Goal: Task Accomplishment & Management: Manage account settings

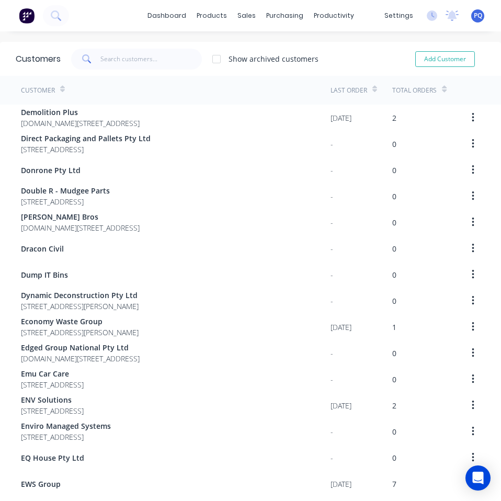
click at [474, 17] on span "PQ" at bounding box center [478, 15] width 8 height 9
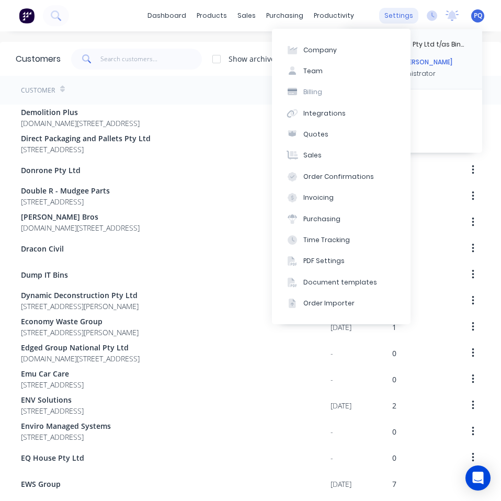
click at [397, 18] on div "settings" at bounding box center [398, 16] width 39 height 16
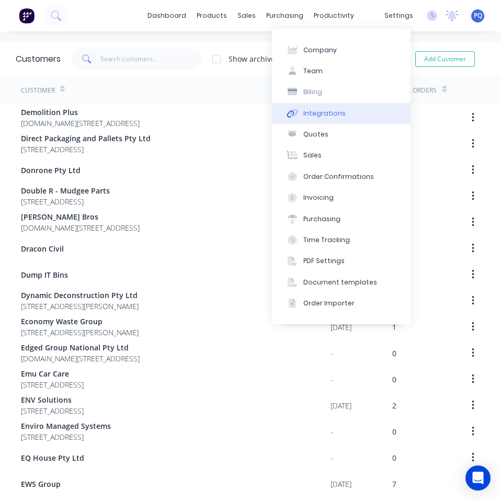
click at [314, 113] on div "Integrations" at bounding box center [325, 113] width 42 height 9
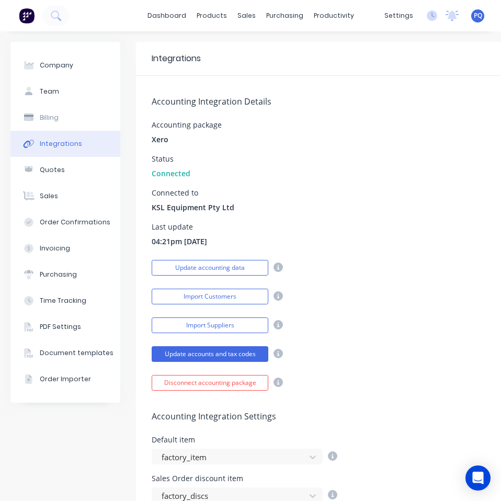
click at [282, 293] on icon at bounding box center [278, 296] width 9 height 9
click at [252, 296] on button "Import Customers" at bounding box center [210, 297] width 117 height 16
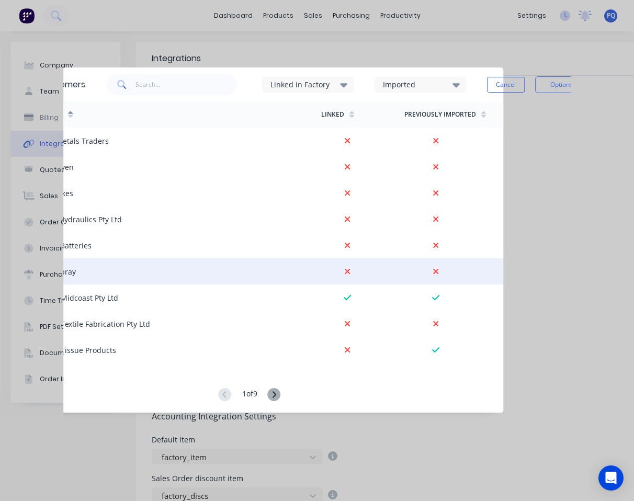
scroll to position [0, 79]
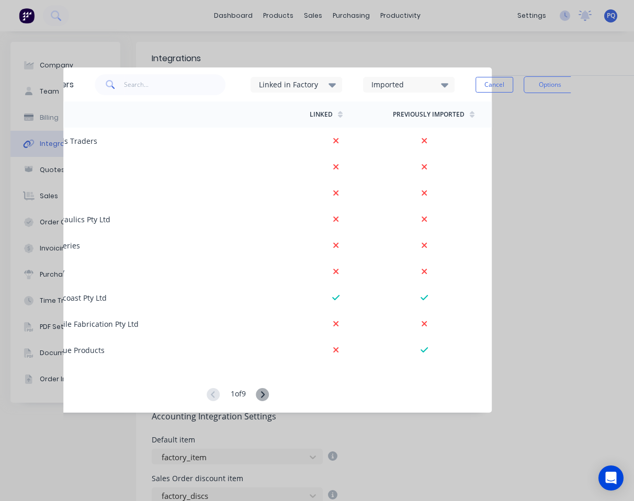
click at [411, 72] on div "Imported" at bounding box center [409, 84] width 92 height 31
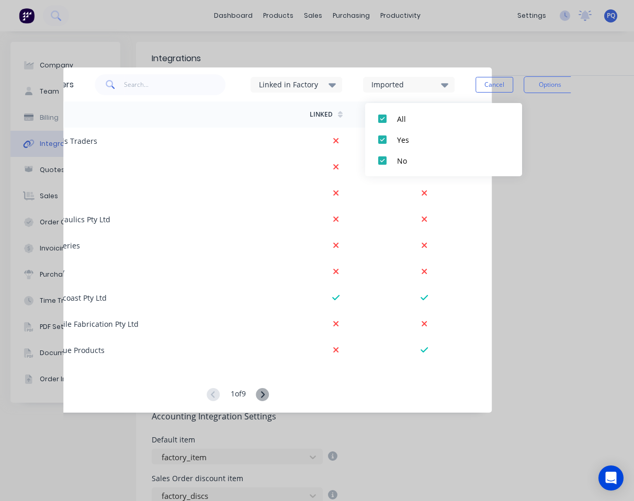
click at [410, 83] on div "Imported" at bounding box center [405, 84] width 66 height 11
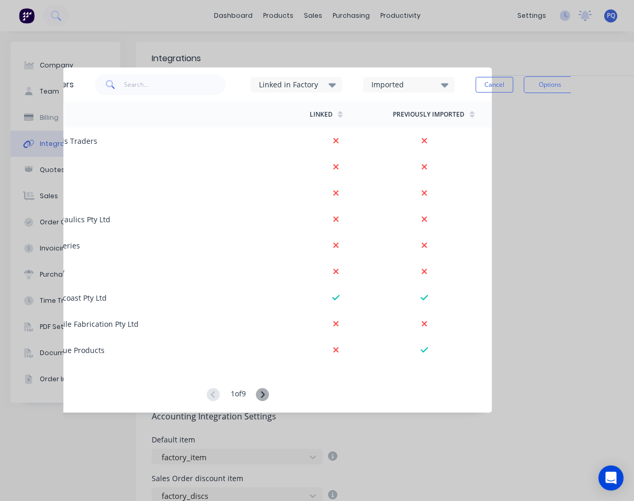
click at [410, 83] on div "Imported" at bounding box center [405, 84] width 66 height 11
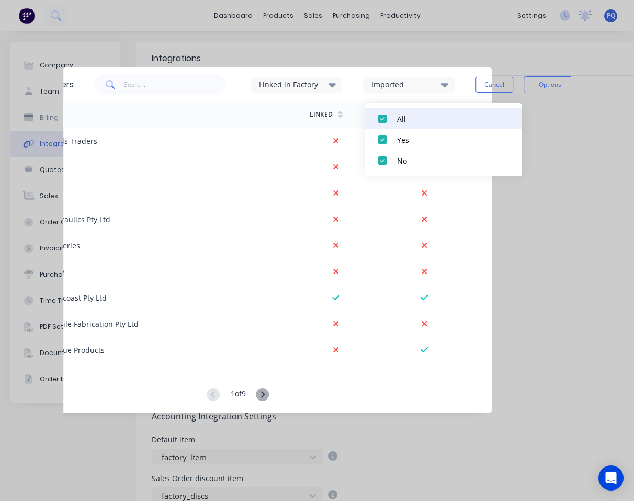
click at [393, 122] on div at bounding box center [382, 118] width 21 height 21
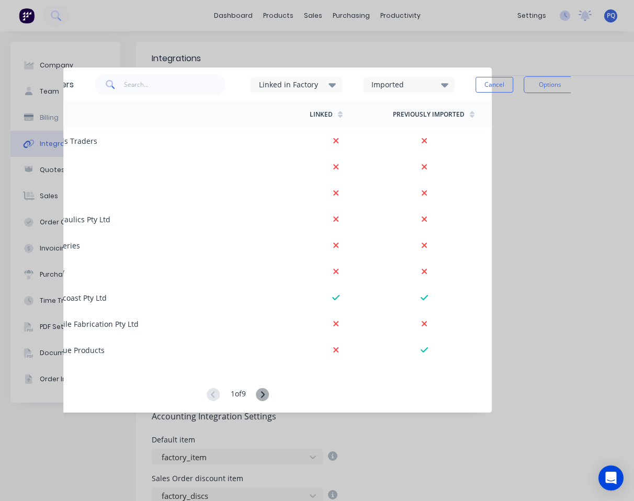
click at [435, 82] on div "Imported" at bounding box center [405, 84] width 66 height 11
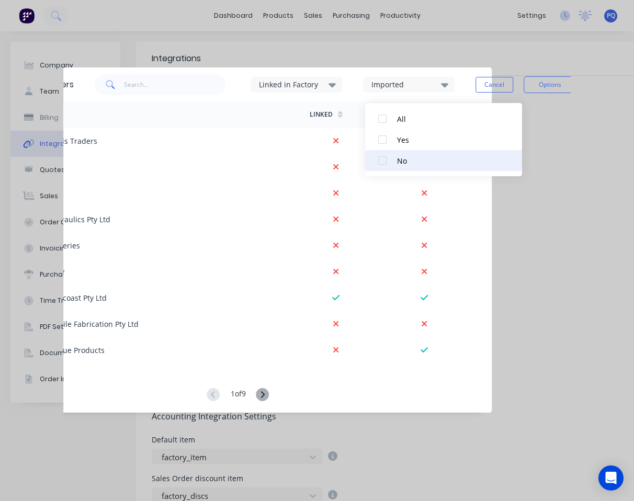
click at [398, 160] on div "No" at bounding box center [449, 160] width 105 height 11
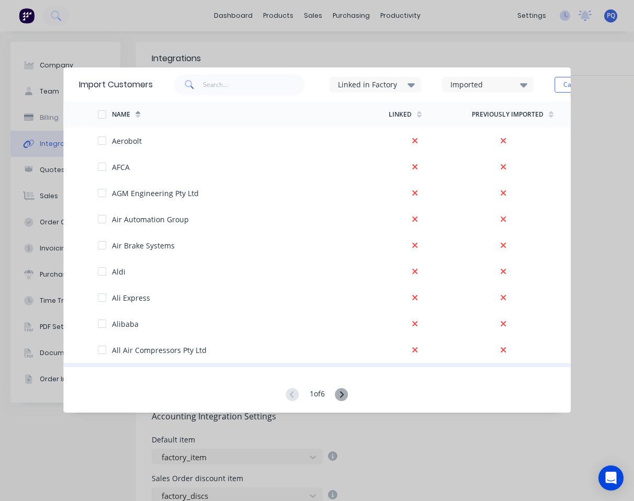
scroll to position [314, 0]
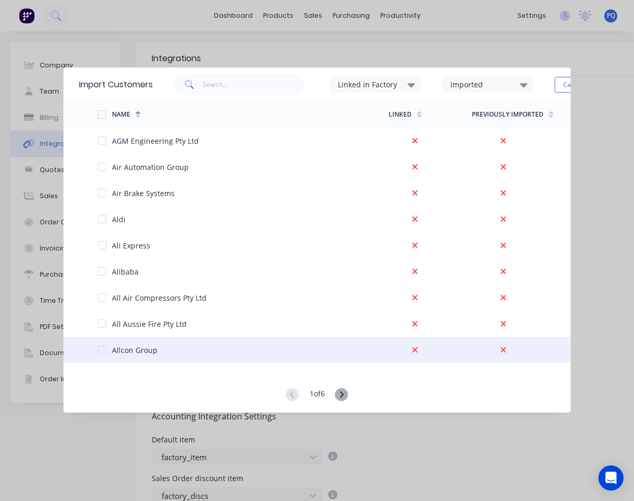
click at [113, 344] on div "Allcon Group" at bounding box center [317, 350] width 508 height 26
click at [102, 355] on div at bounding box center [105, 350] width 14 height 26
click at [102, 349] on div at bounding box center [102, 350] width 21 height 21
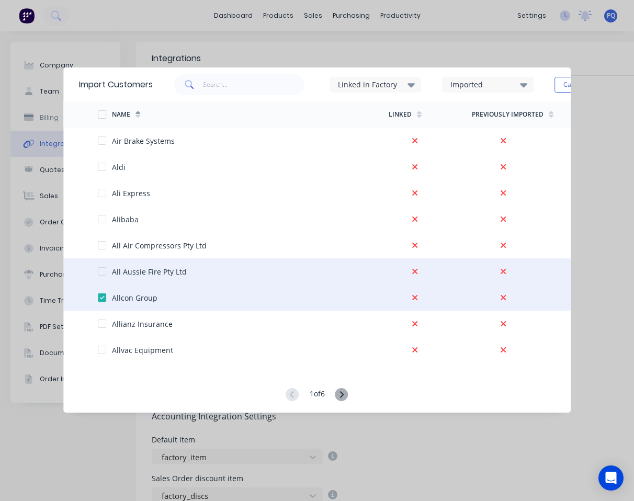
scroll to position [419, 0]
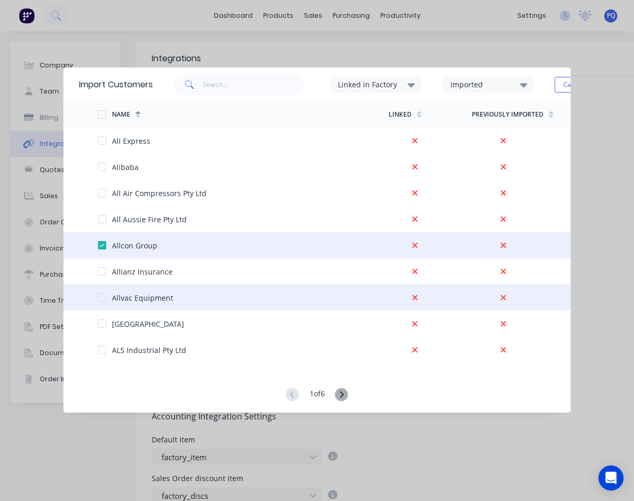
click at [100, 297] on div at bounding box center [102, 297] width 21 height 21
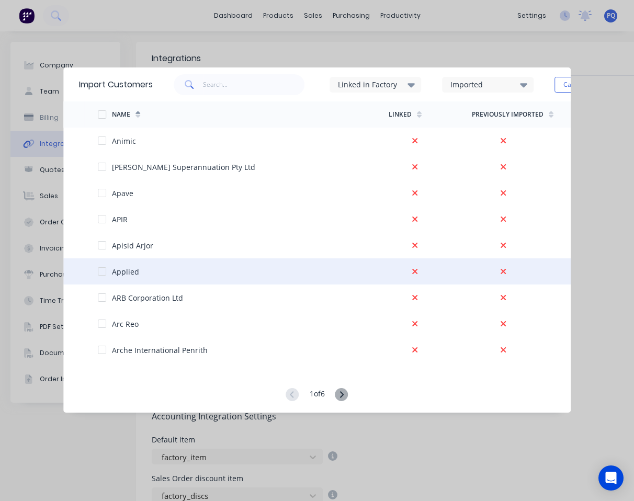
scroll to position [785, 0]
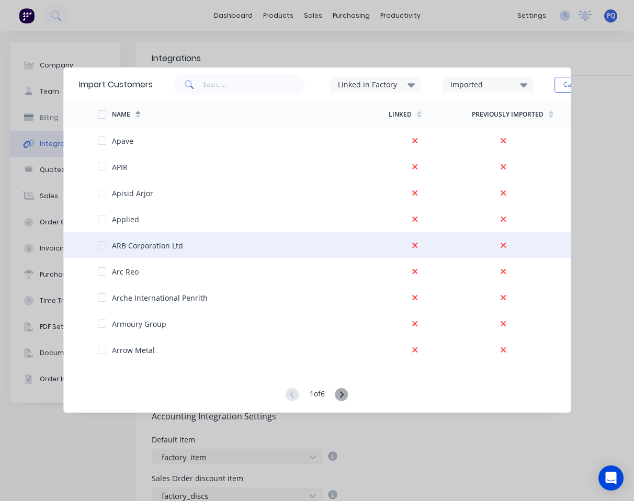
click at [100, 246] on div at bounding box center [102, 245] width 21 height 21
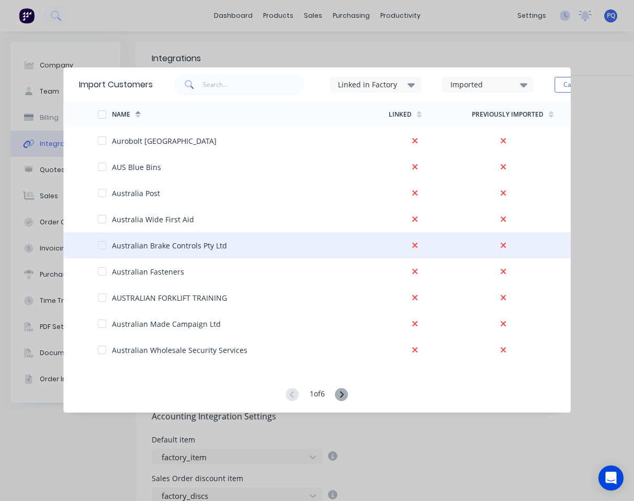
scroll to position [1047, 0]
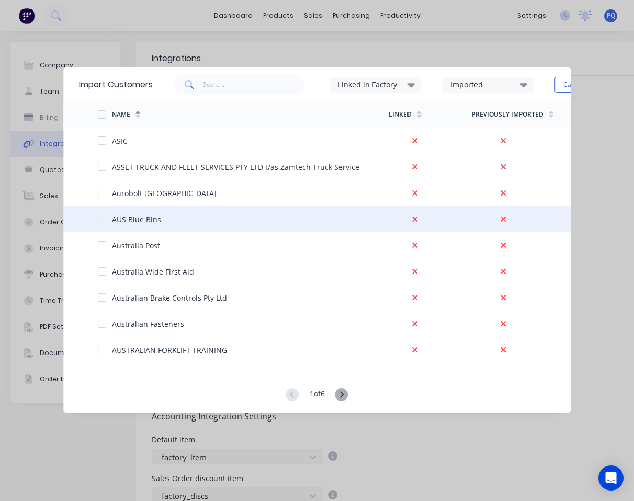
click at [102, 218] on div at bounding box center [102, 219] width 21 height 21
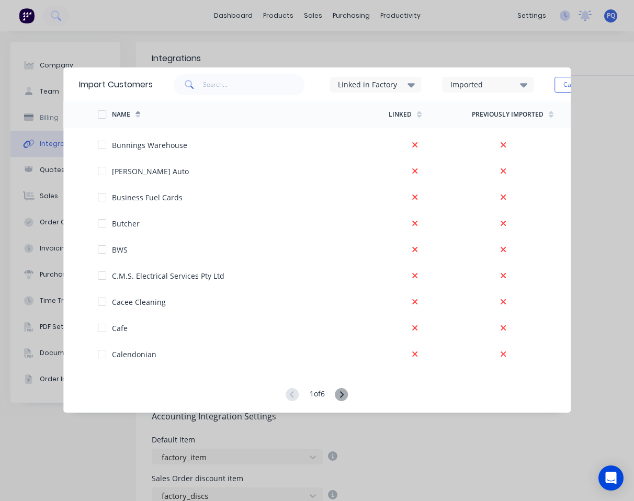
scroll to position [2377, 0]
click at [340, 396] on icon at bounding box center [342, 394] width 13 height 13
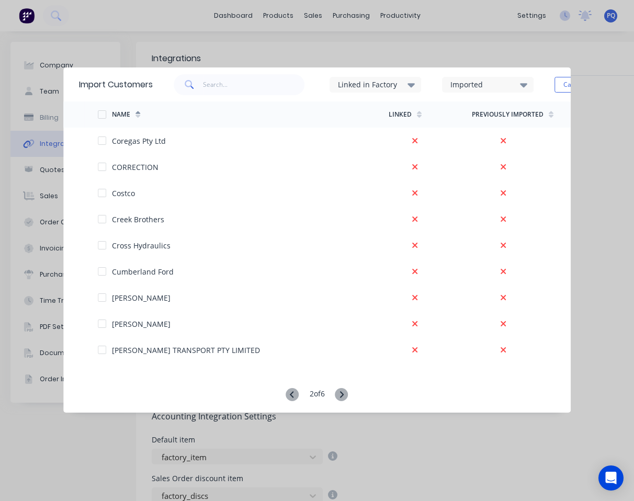
scroll to position [471, 0]
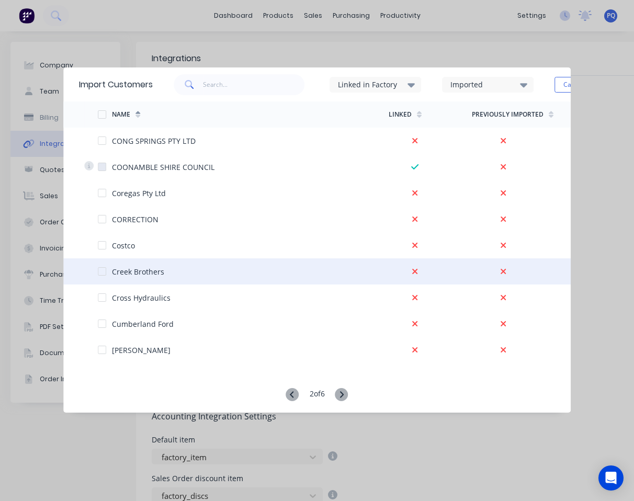
click at [101, 271] on div at bounding box center [102, 271] width 21 height 21
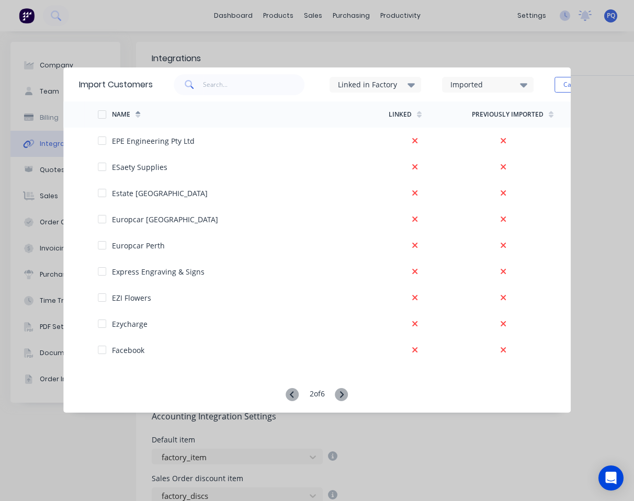
scroll to position [1466, 0]
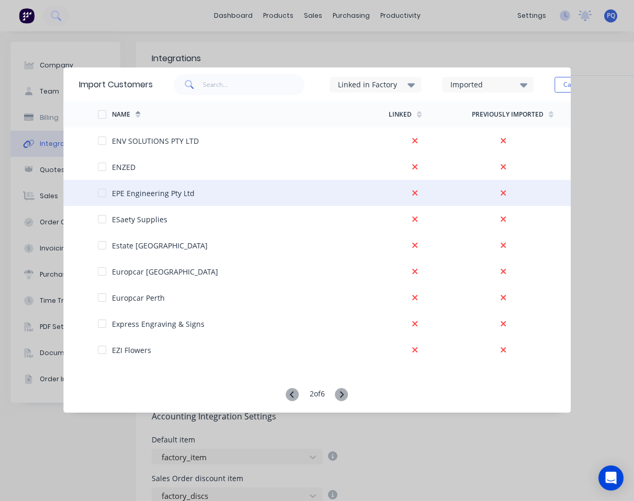
click at [102, 195] on div at bounding box center [102, 193] width 21 height 21
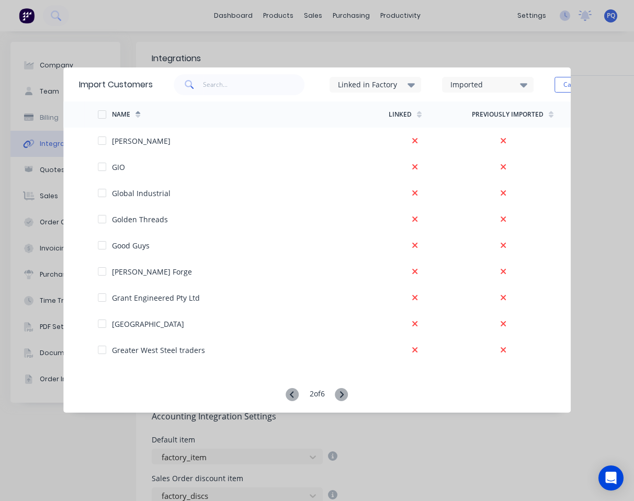
scroll to position [2377, 0]
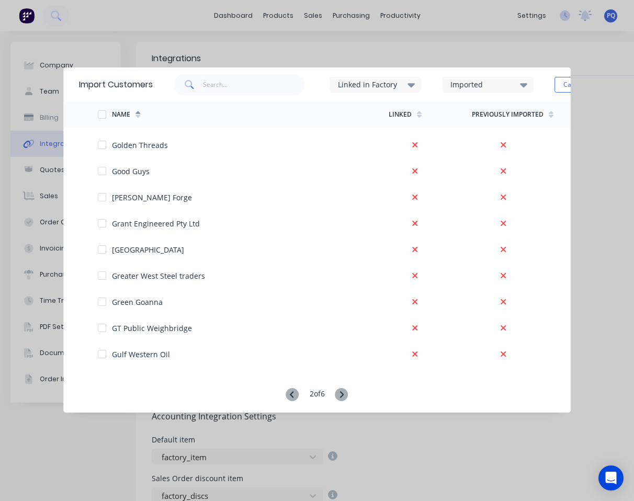
click at [347, 396] on icon at bounding box center [342, 394] width 13 height 13
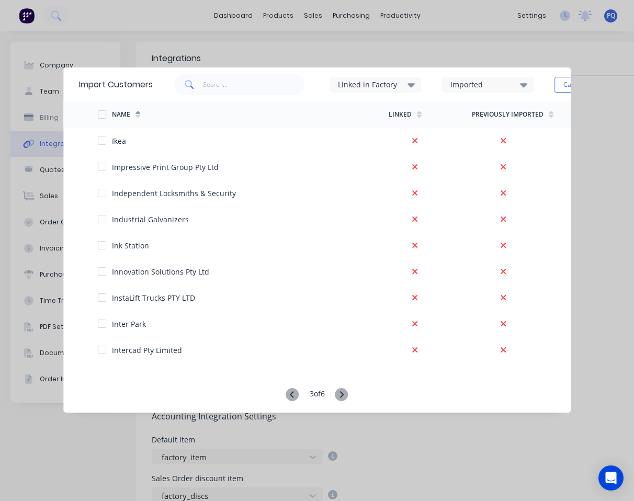
scroll to position [942, 0]
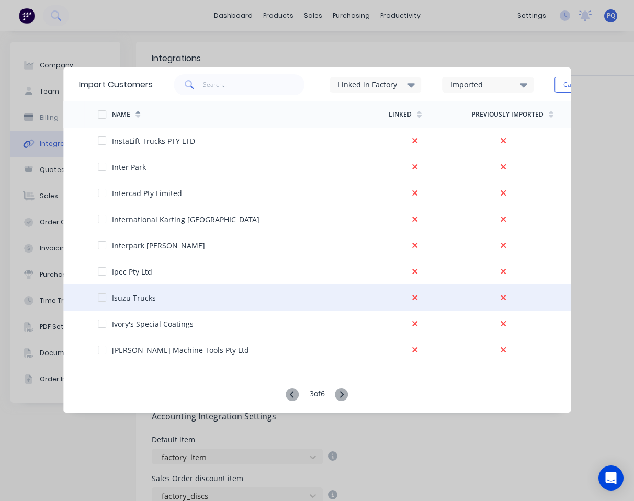
click at [107, 302] on div at bounding box center [105, 298] width 14 height 26
click at [102, 299] on div at bounding box center [102, 297] width 21 height 21
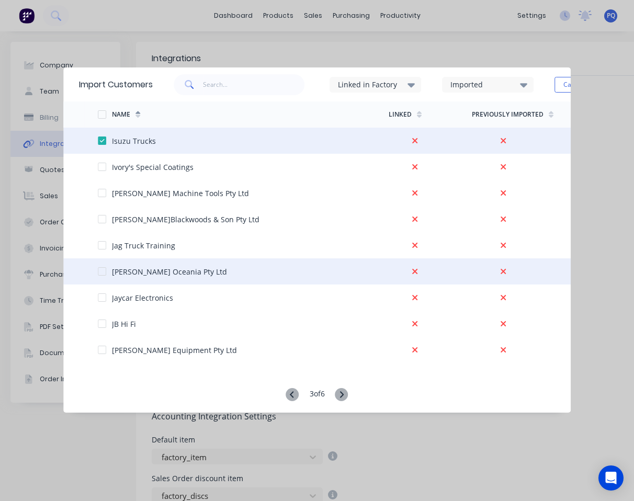
scroll to position [1204, 0]
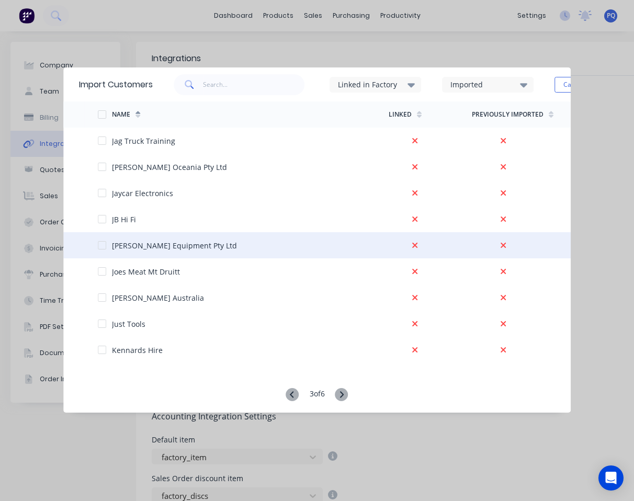
click at [101, 247] on div at bounding box center [102, 245] width 21 height 21
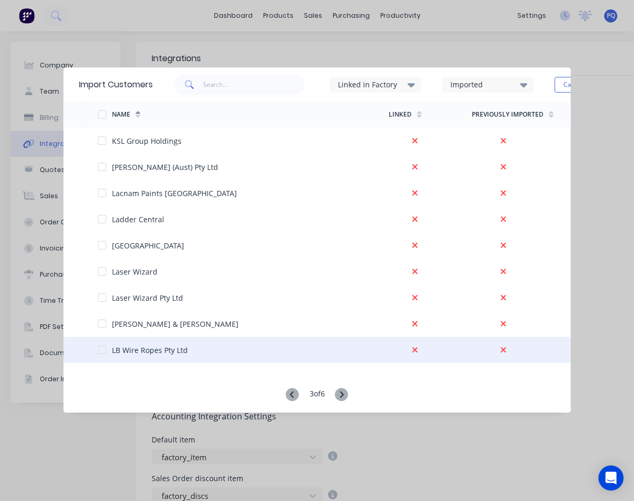
scroll to position [1832, 0]
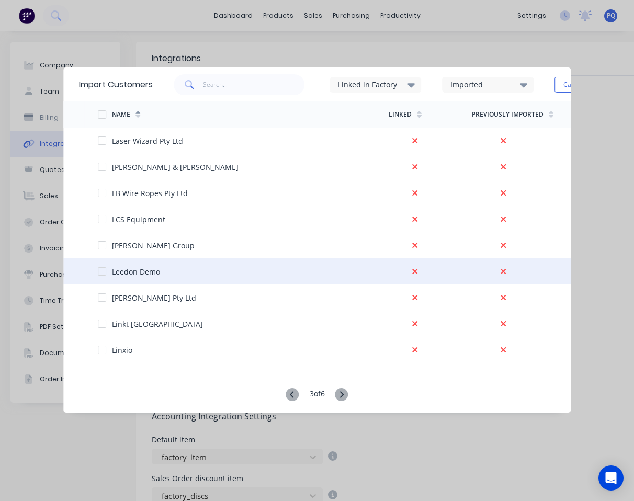
click at [104, 270] on div at bounding box center [102, 271] width 21 height 21
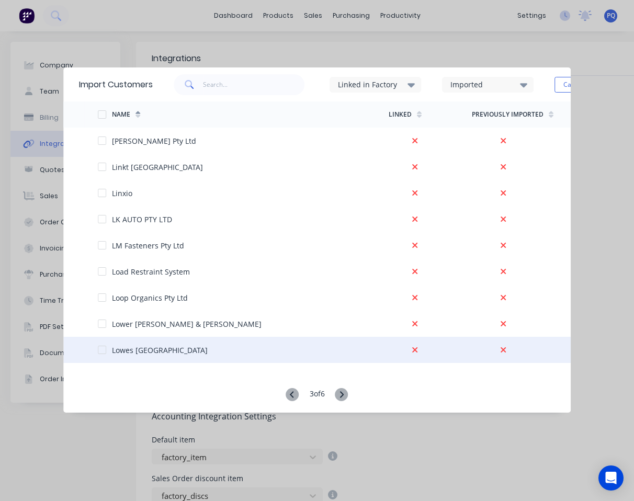
scroll to position [2041, 0]
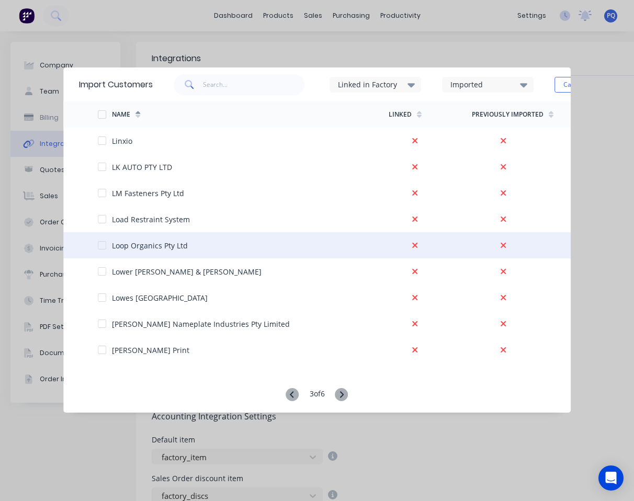
click at [105, 242] on div at bounding box center [102, 245] width 21 height 21
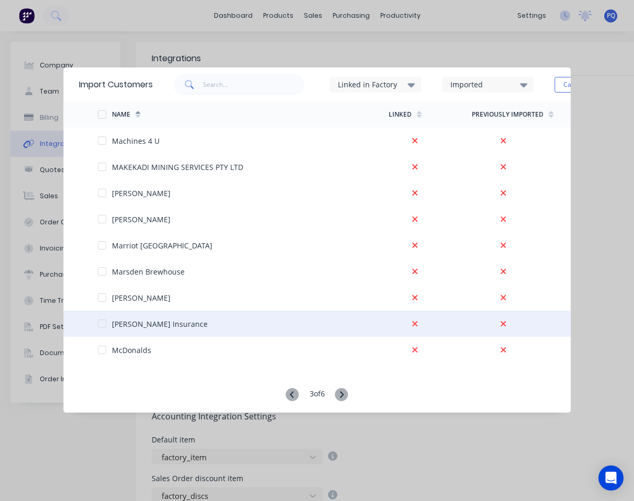
scroll to position [2377, 0]
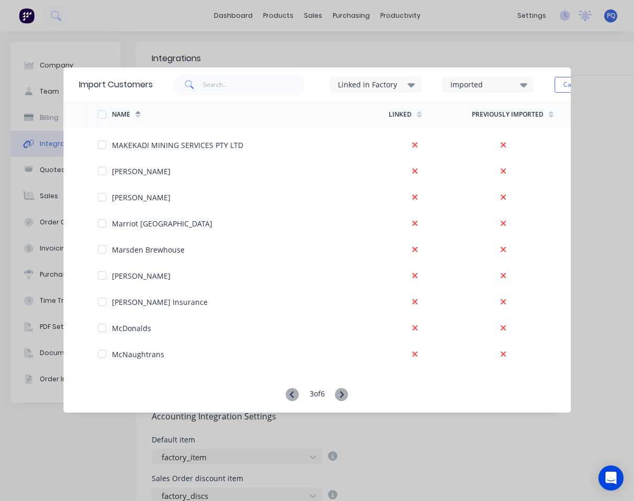
click at [340, 391] on icon at bounding box center [342, 394] width 13 height 13
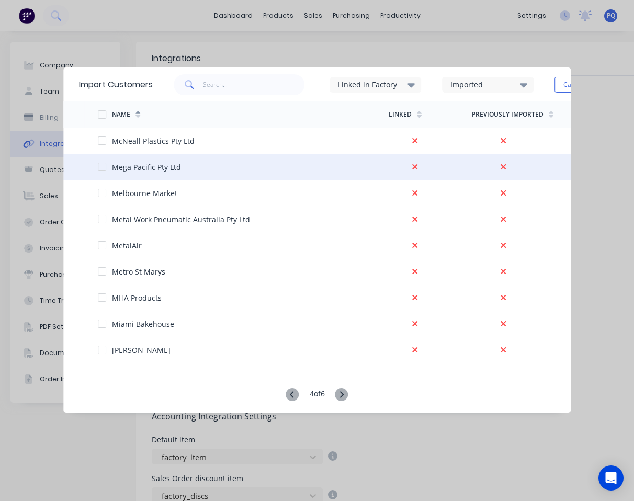
click at [103, 167] on div at bounding box center [102, 167] width 21 height 21
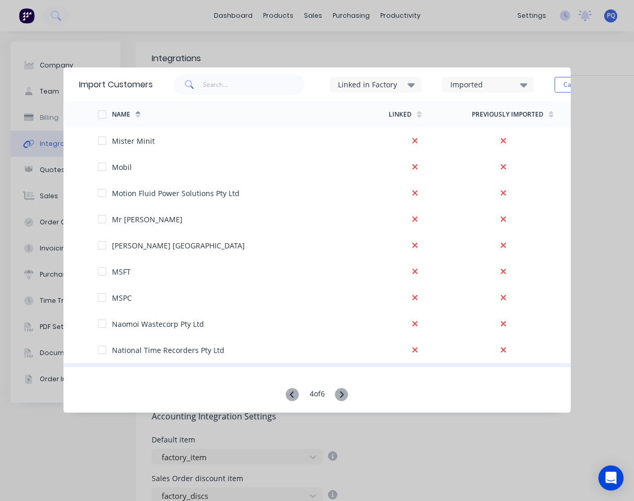
scroll to position [314, 0]
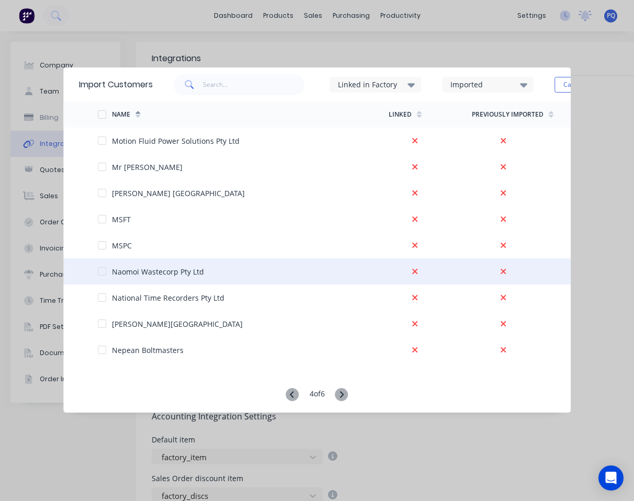
click at [102, 269] on div at bounding box center [102, 271] width 21 height 21
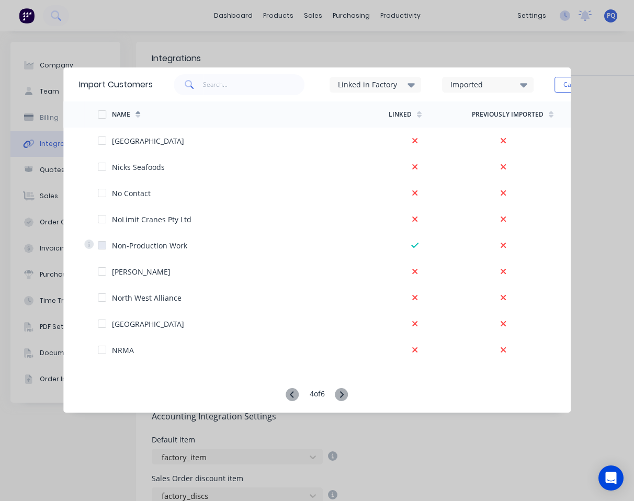
scroll to position [890, 0]
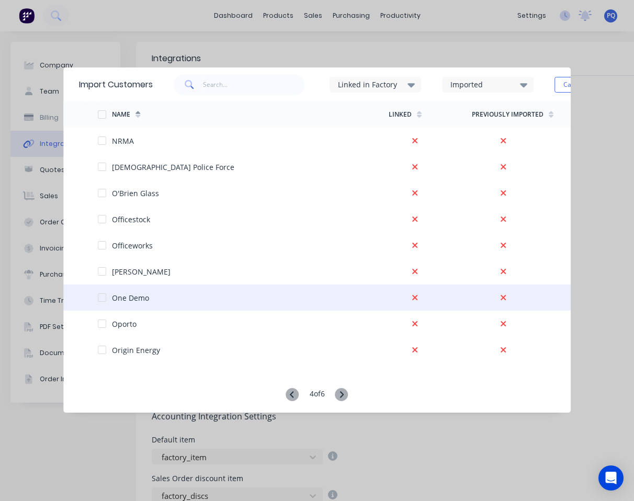
click at [105, 298] on div at bounding box center [102, 297] width 21 height 21
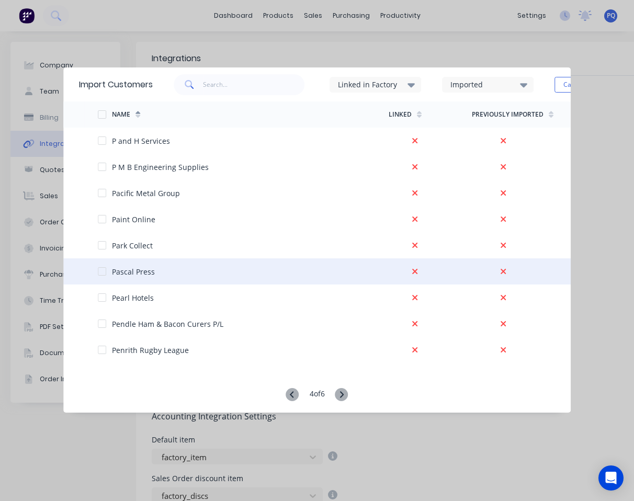
scroll to position [1413, 0]
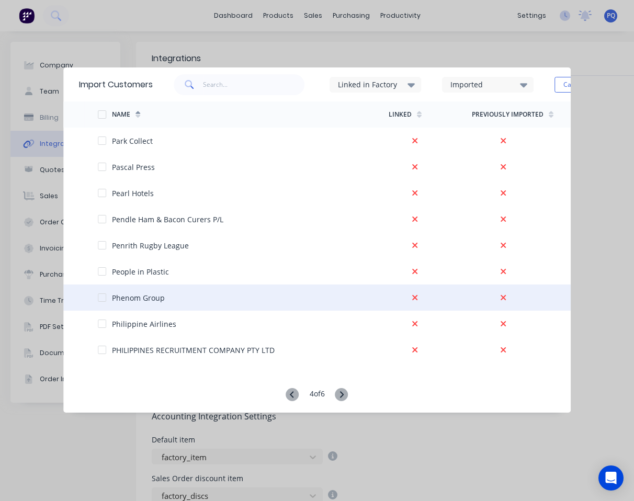
click at [103, 299] on div at bounding box center [102, 297] width 21 height 21
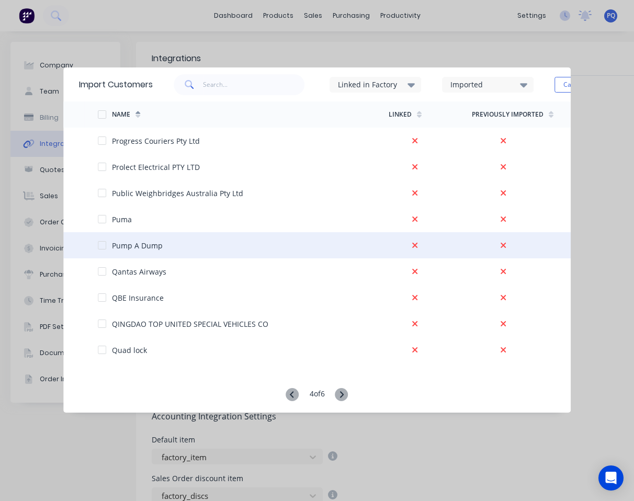
click at [106, 245] on div at bounding box center [102, 245] width 21 height 21
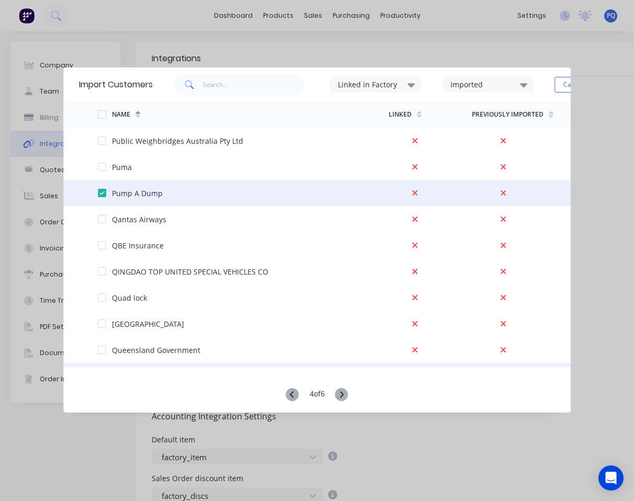
scroll to position [2041, 0]
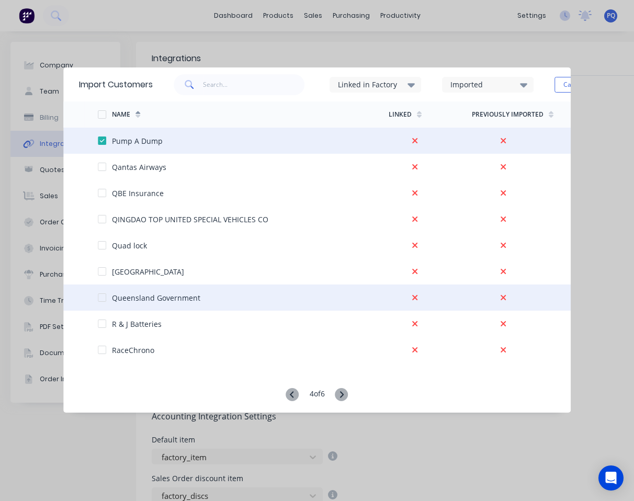
click at [102, 295] on div at bounding box center [102, 297] width 21 height 21
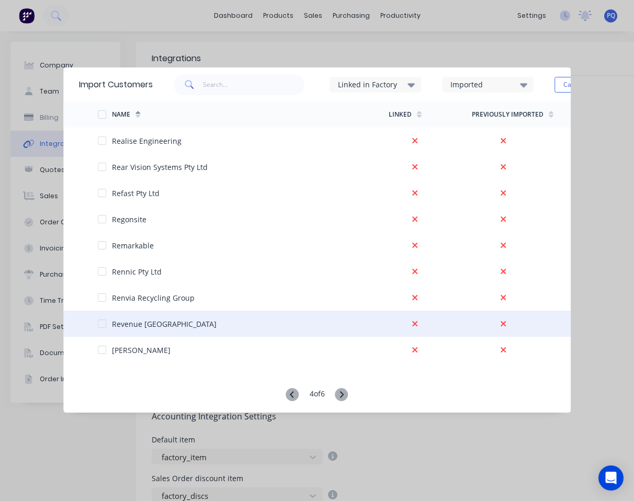
scroll to position [2377, 0]
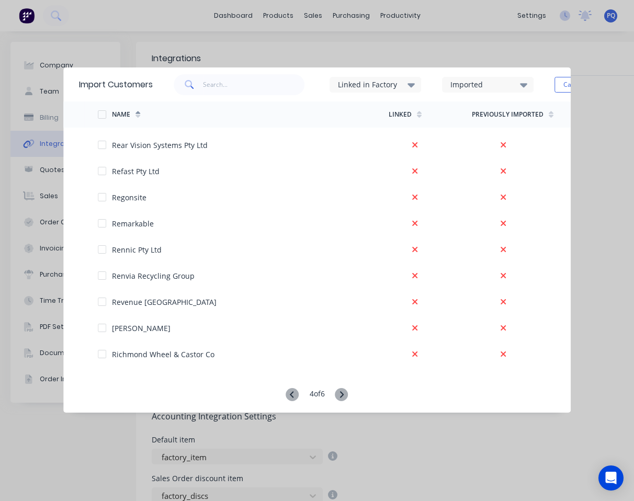
click at [341, 390] on icon at bounding box center [342, 394] width 13 height 13
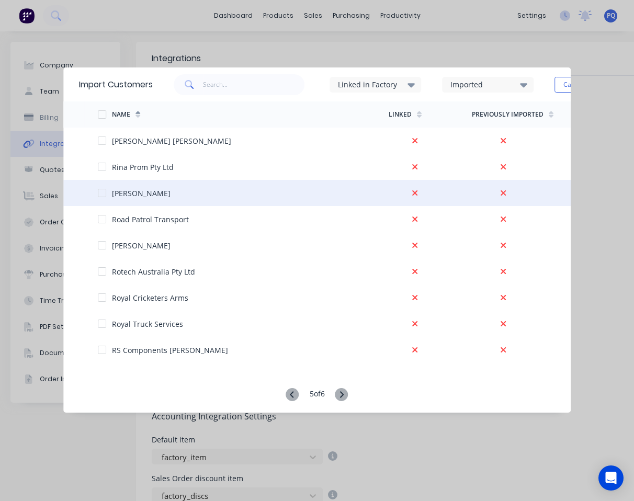
click at [104, 193] on div at bounding box center [102, 193] width 21 height 21
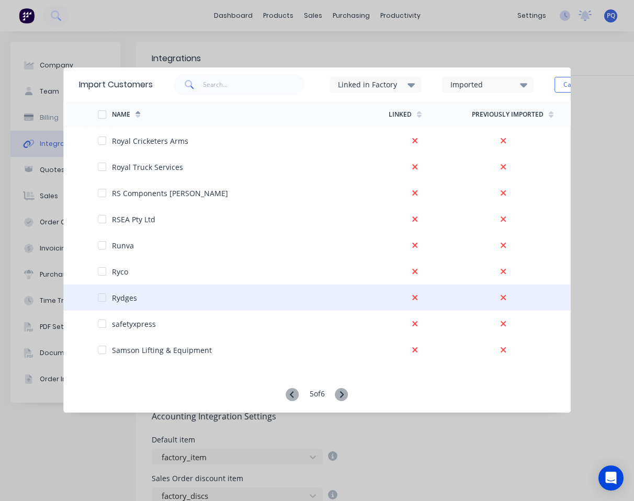
scroll to position [105, 0]
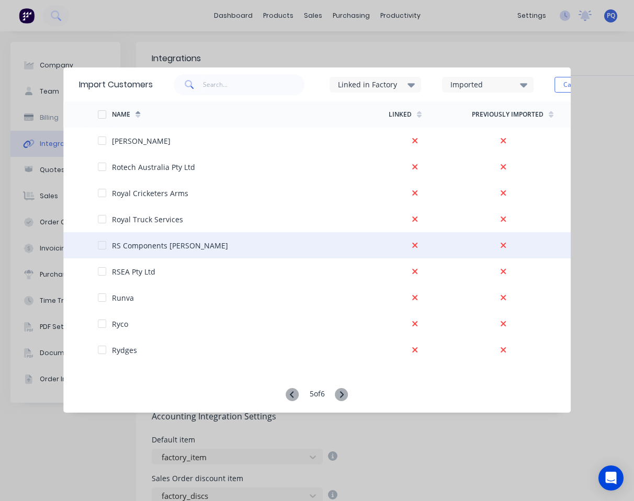
click at [102, 244] on div at bounding box center [102, 245] width 21 height 21
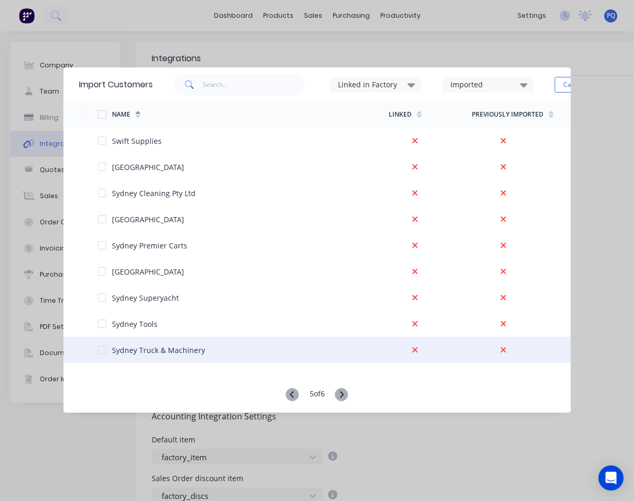
click at [101, 348] on div at bounding box center [102, 350] width 21 height 21
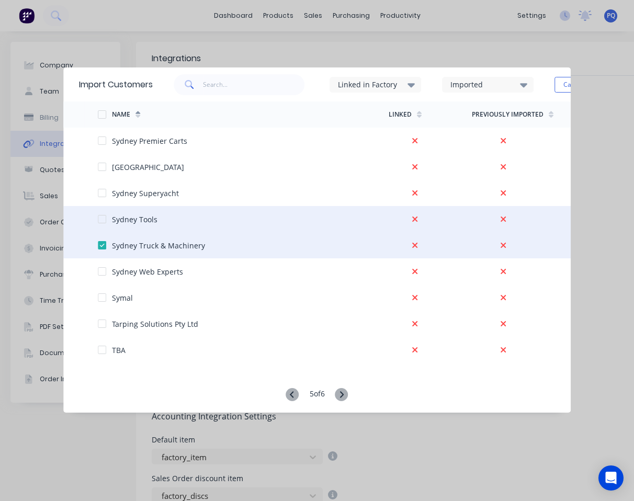
scroll to position [1675, 0]
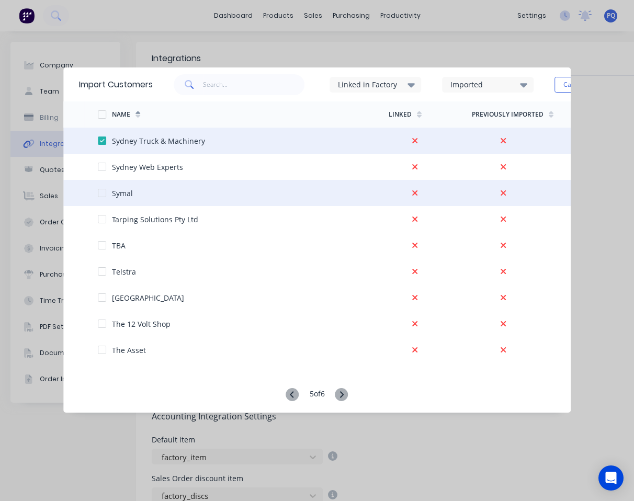
click at [103, 194] on div at bounding box center [102, 193] width 21 height 21
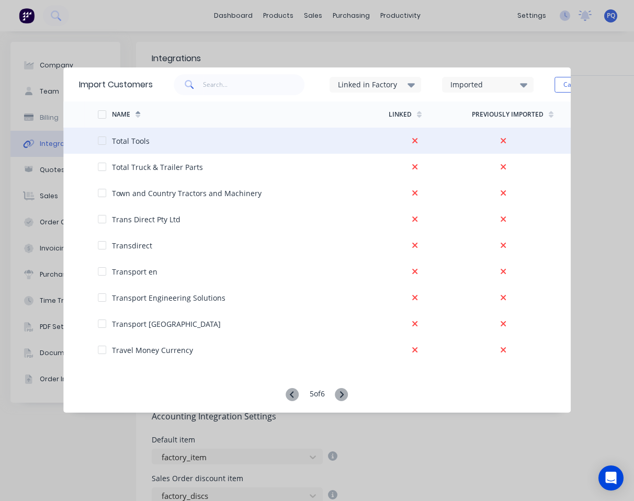
scroll to position [2377, 0]
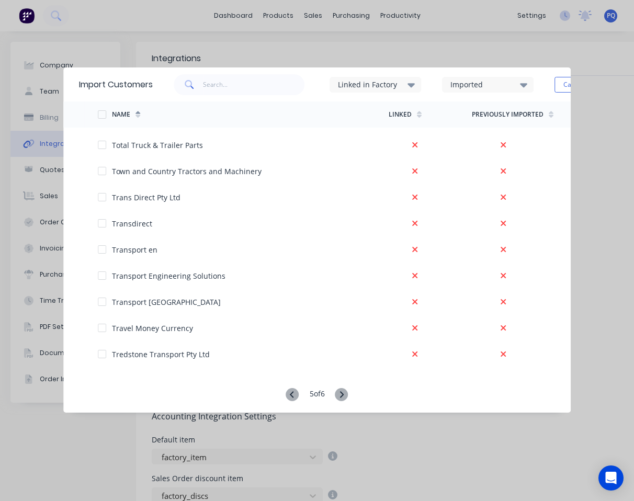
click at [344, 395] on icon at bounding box center [342, 394] width 13 height 13
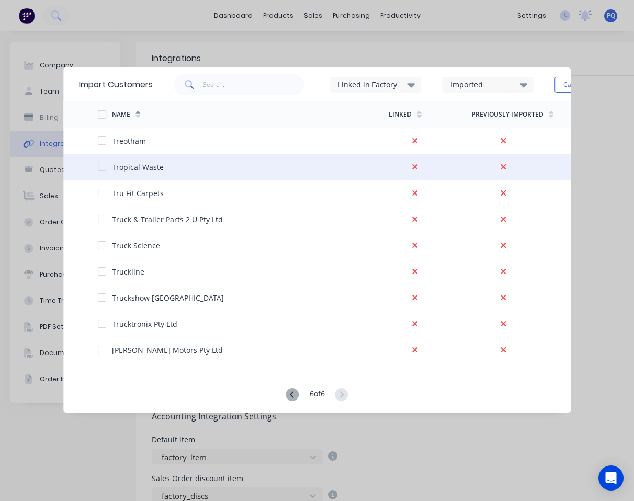
click at [103, 170] on div at bounding box center [102, 167] width 21 height 21
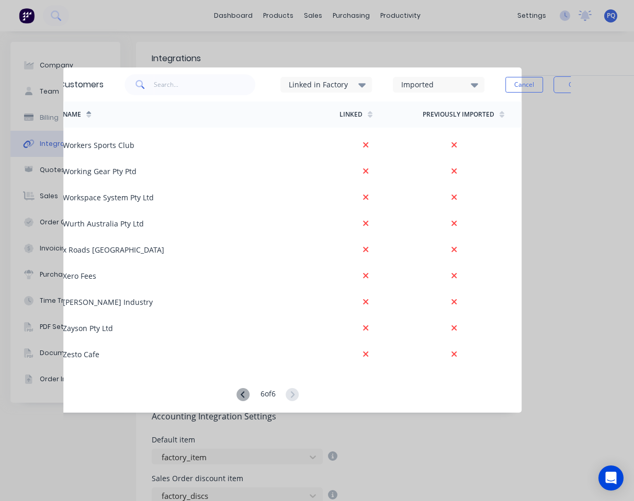
scroll to position [0, 86]
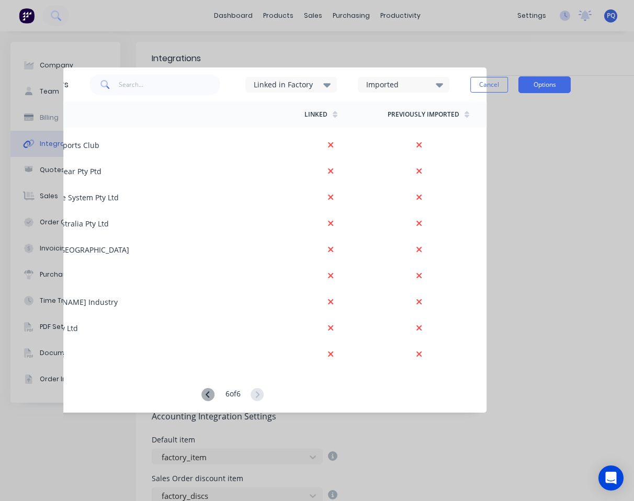
click at [501, 80] on button "Options" at bounding box center [545, 84] width 52 height 17
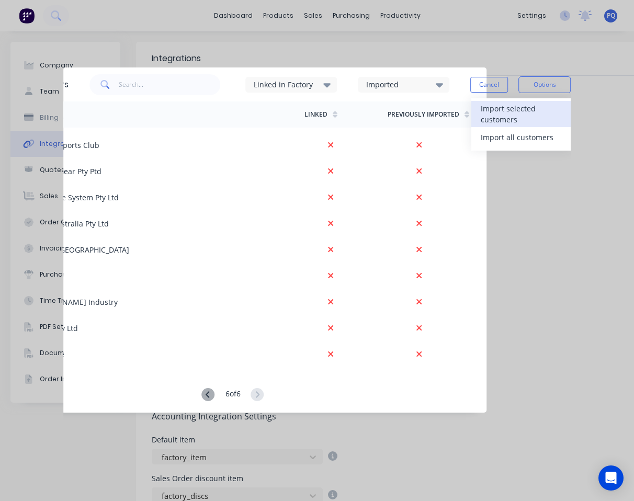
click at [501, 109] on div "Import selected customers" at bounding box center [521, 114] width 81 height 26
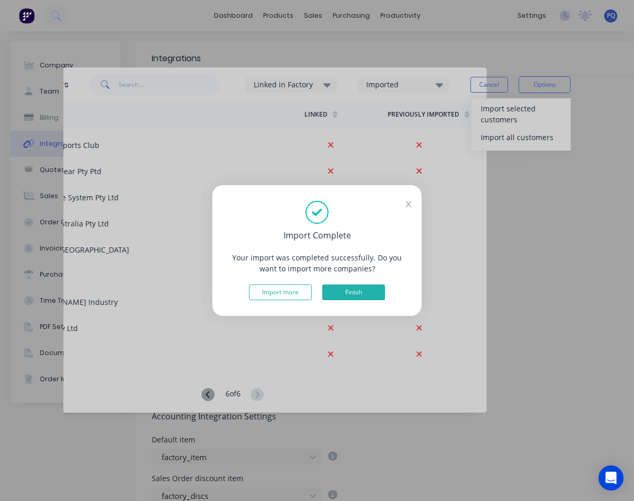
click at [352, 290] on button "Finish" at bounding box center [353, 293] width 63 height 16
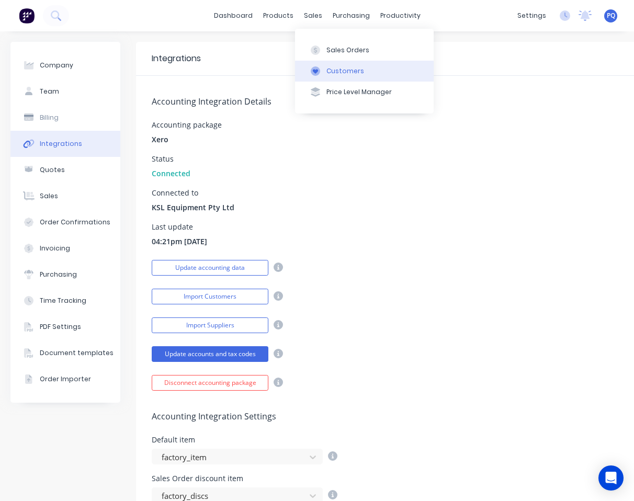
click at [308, 63] on button "Customers" at bounding box center [364, 71] width 139 height 21
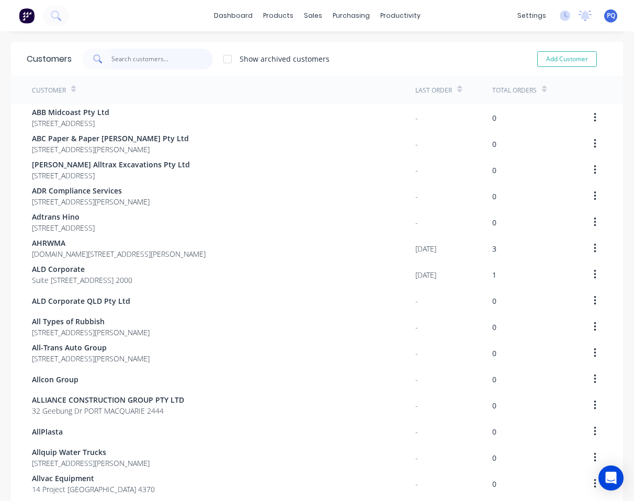
click at [152, 64] on input "text" at bounding box center [162, 59] width 102 height 21
type input "o"
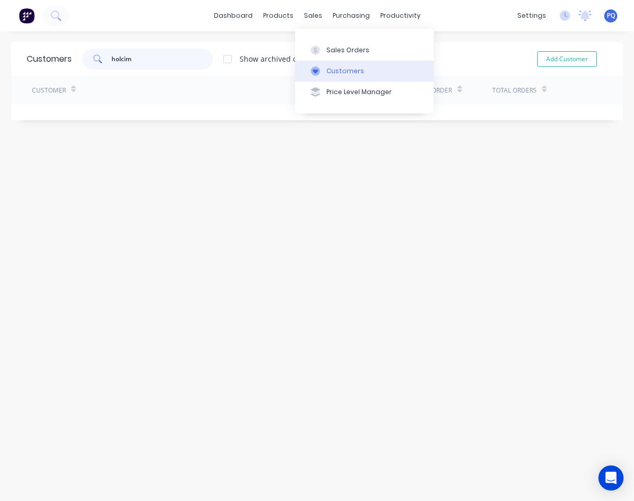
type input "holcim"
click at [316, 72] on icon at bounding box center [315, 71] width 5 height 5
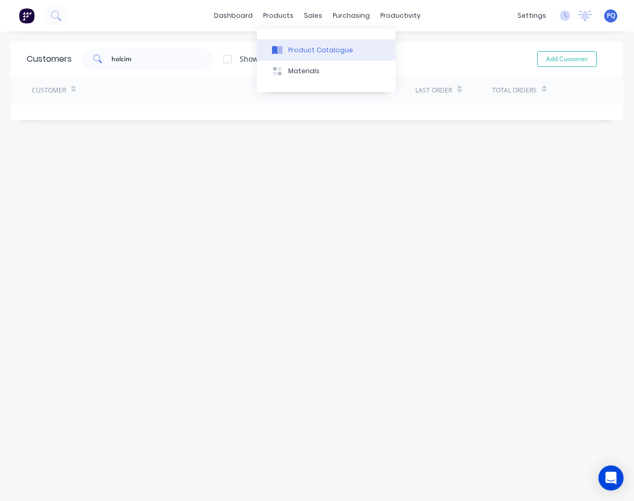
click at [274, 51] on icon at bounding box center [274, 50] width 5 height 8
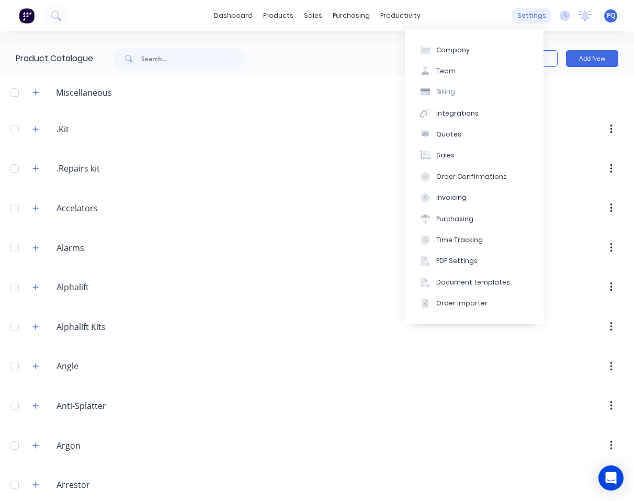
click at [501, 17] on div "settings" at bounding box center [531, 16] width 39 height 16
click at [453, 115] on div "Integrations" at bounding box center [458, 113] width 42 height 9
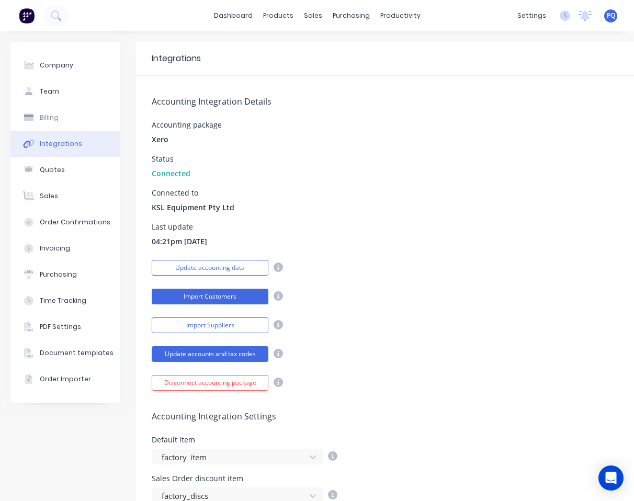
click at [205, 298] on button "Import Customers" at bounding box center [210, 297] width 117 height 16
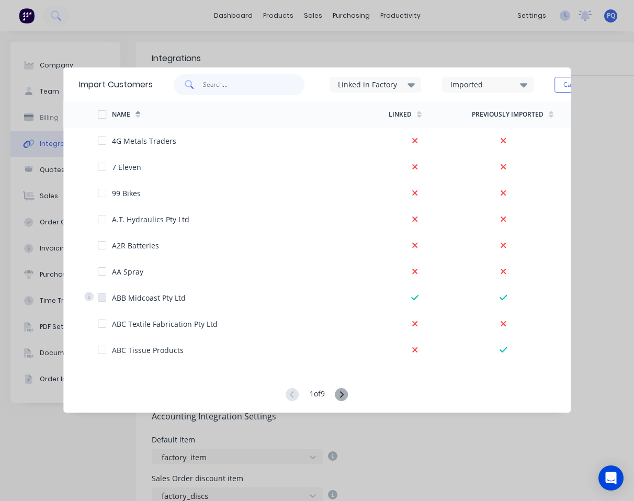
click at [243, 90] on input "text" at bounding box center [254, 84] width 102 height 21
type input "holcim"
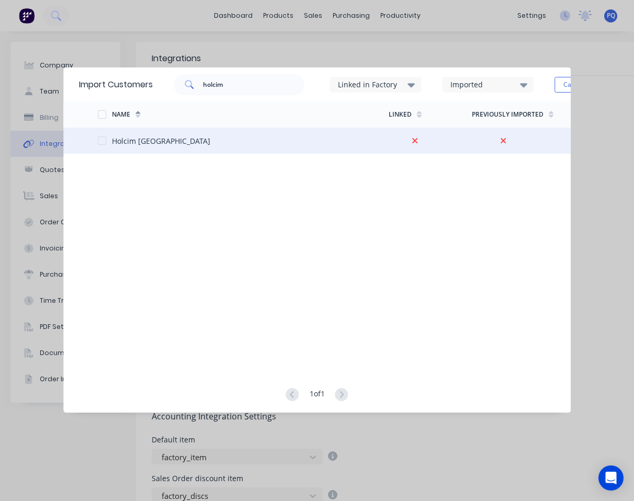
click at [103, 142] on div at bounding box center [102, 140] width 21 height 21
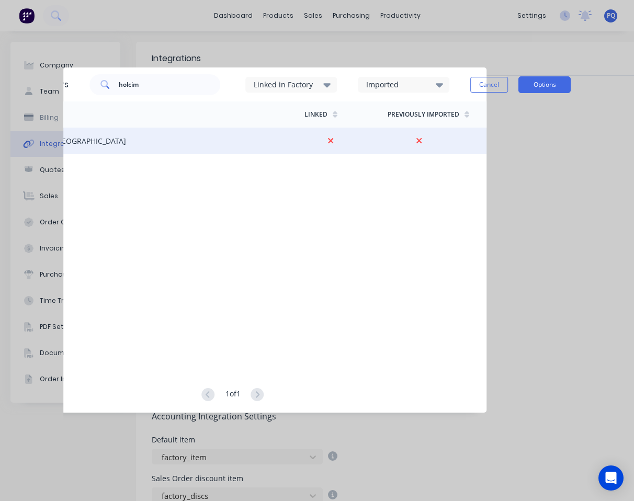
click at [501, 85] on button "Options" at bounding box center [545, 84] width 52 height 17
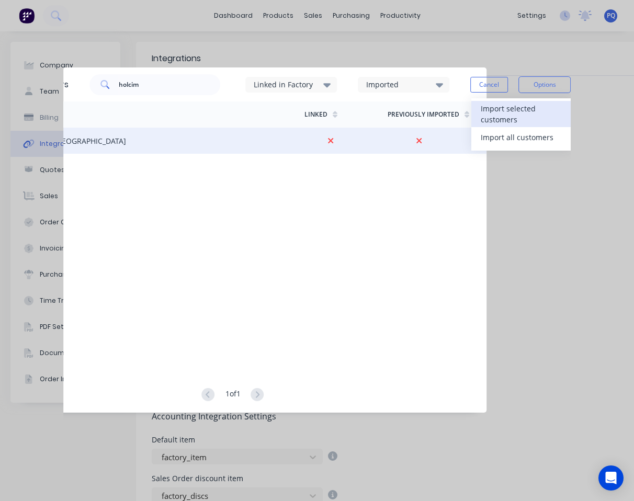
click at [501, 115] on div "Import selected customers" at bounding box center [521, 114] width 81 height 26
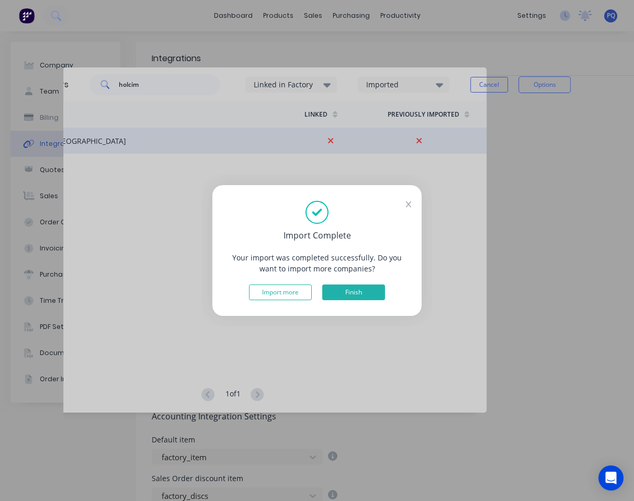
click at [361, 290] on button "Finish" at bounding box center [353, 293] width 63 height 16
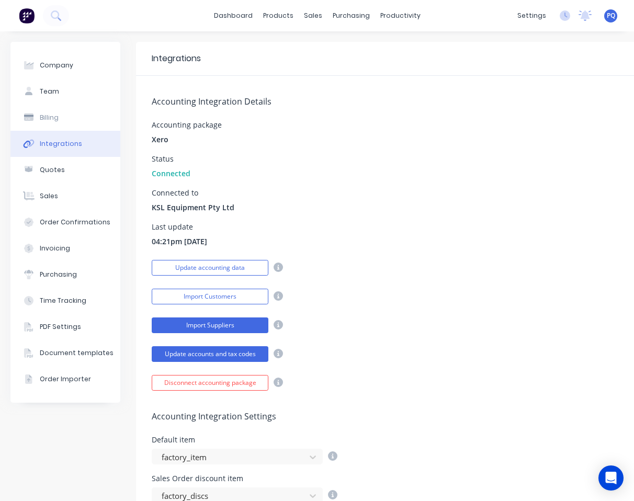
click at [170, 321] on button "Import Suppliers" at bounding box center [210, 326] width 117 height 16
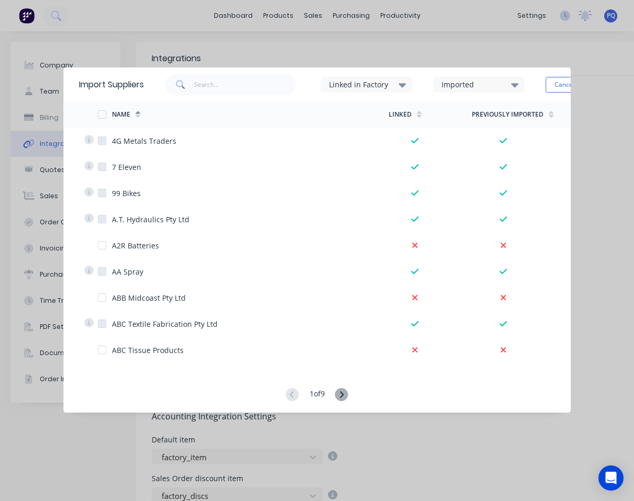
click at [452, 81] on div "Imported" at bounding box center [475, 84] width 66 height 11
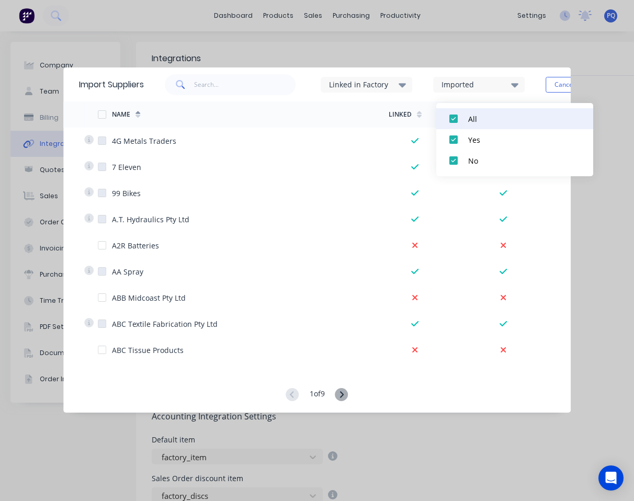
click at [454, 117] on div at bounding box center [453, 118] width 21 height 21
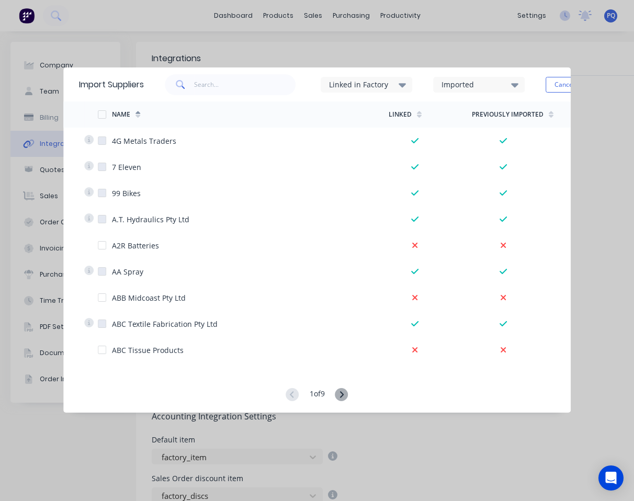
click at [467, 81] on div "Imported" at bounding box center [475, 84] width 66 height 11
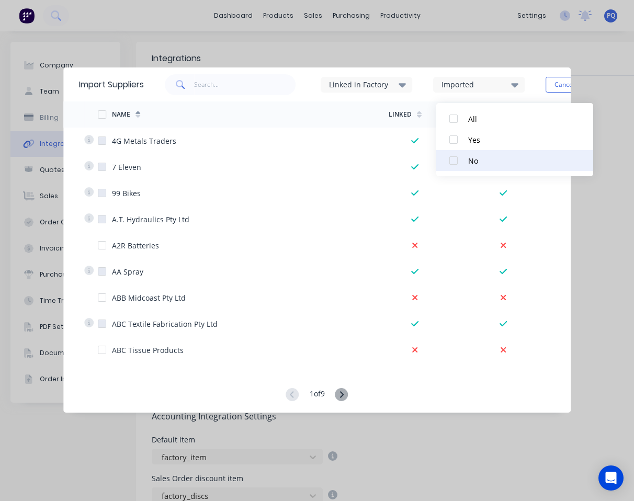
click at [459, 158] on div at bounding box center [453, 160] width 21 height 21
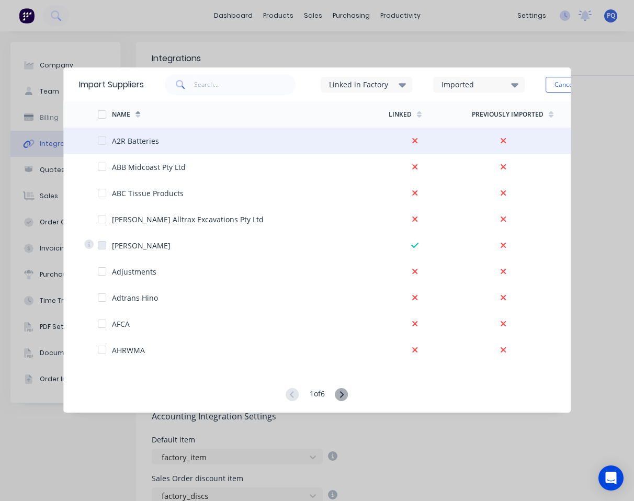
click at [99, 139] on div at bounding box center [102, 140] width 21 height 21
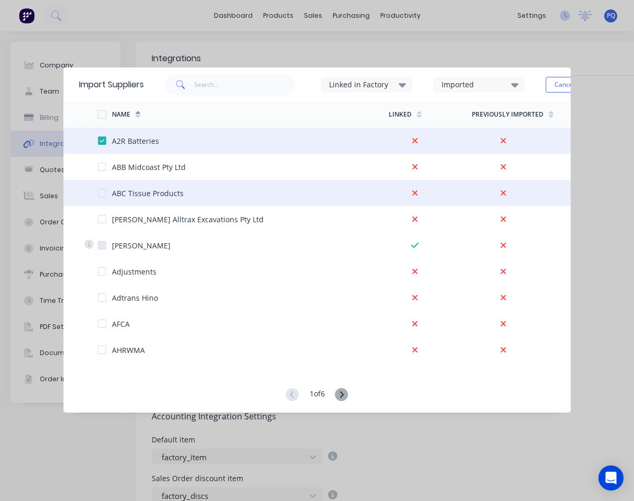
click at [102, 192] on div at bounding box center [102, 193] width 21 height 21
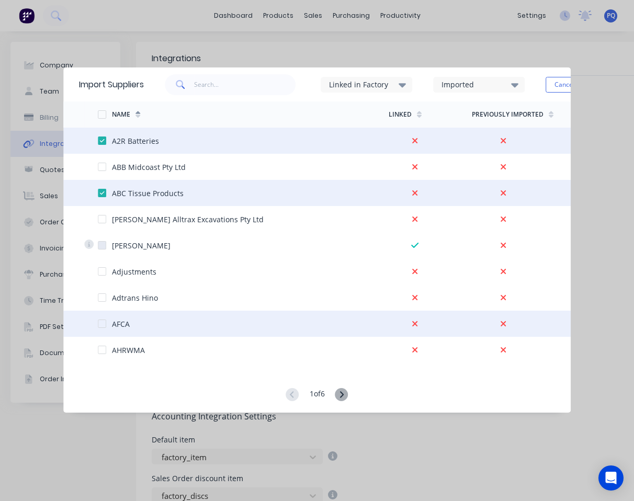
click at [99, 330] on div at bounding box center [105, 324] width 14 height 26
click at [104, 325] on div at bounding box center [102, 324] width 21 height 21
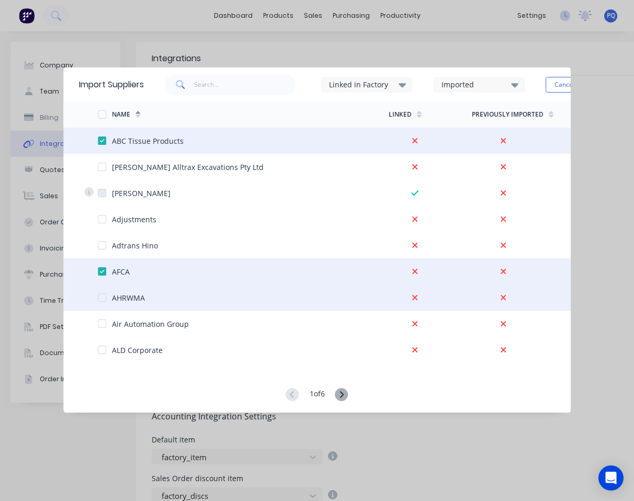
scroll to position [105, 0]
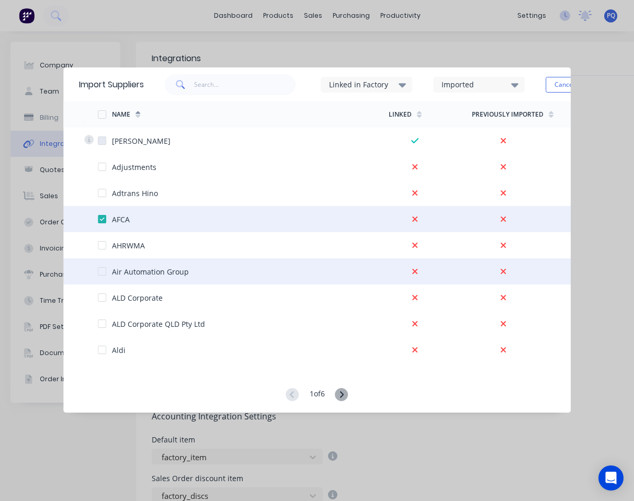
click at [102, 271] on div at bounding box center [102, 271] width 21 height 21
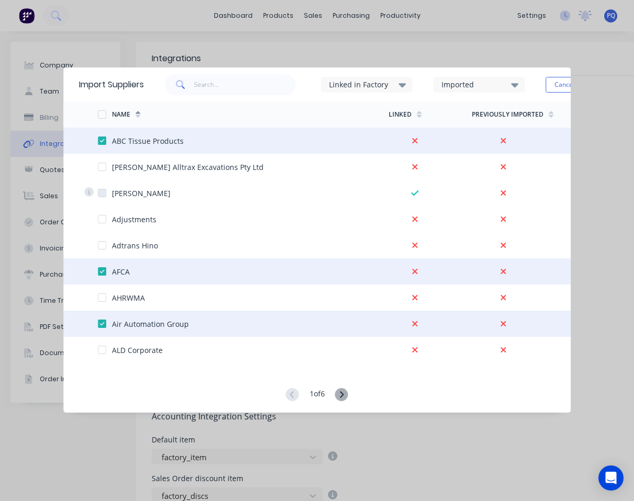
scroll to position [0, 0]
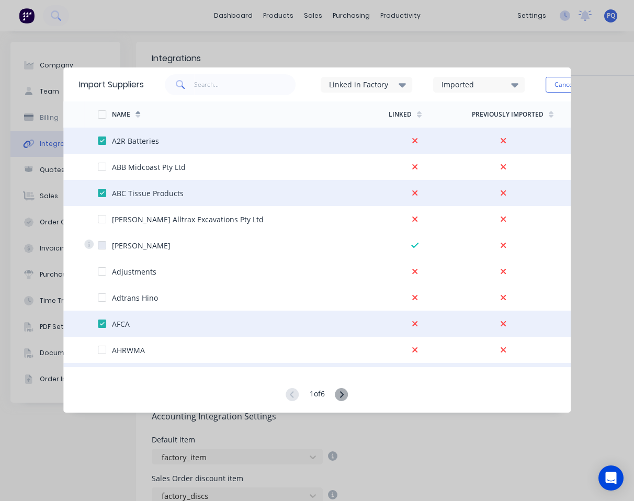
click at [477, 86] on div "Imported" at bounding box center [475, 84] width 66 height 11
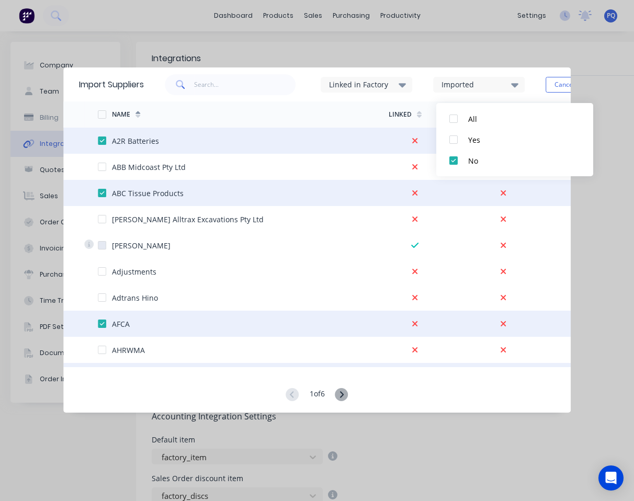
click at [477, 86] on div "Imported" at bounding box center [475, 84] width 66 height 11
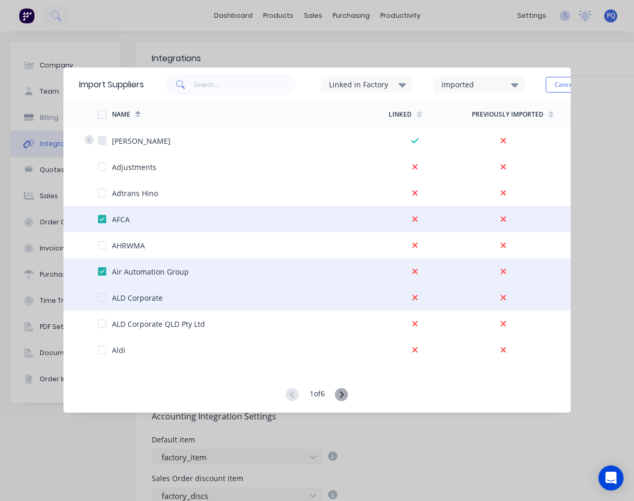
scroll to position [157, 0]
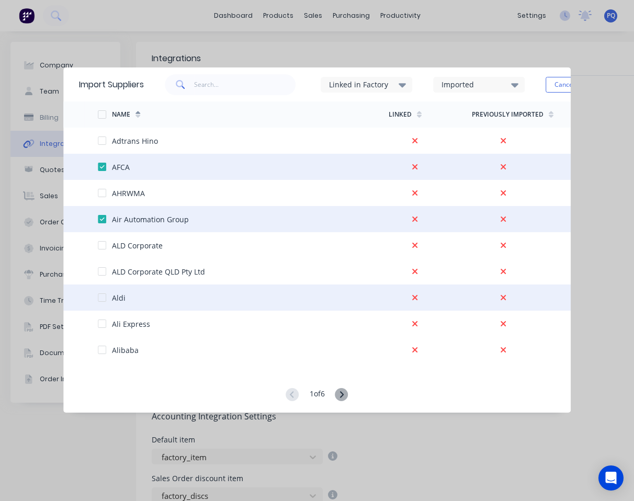
click at [96, 296] on div at bounding box center [91, 298] width 14 height 26
click at [102, 297] on div at bounding box center [102, 297] width 21 height 21
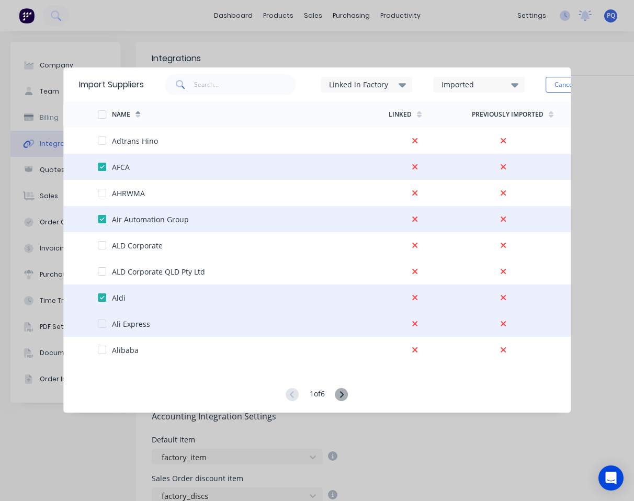
click at [103, 326] on div at bounding box center [102, 324] width 21 height 21
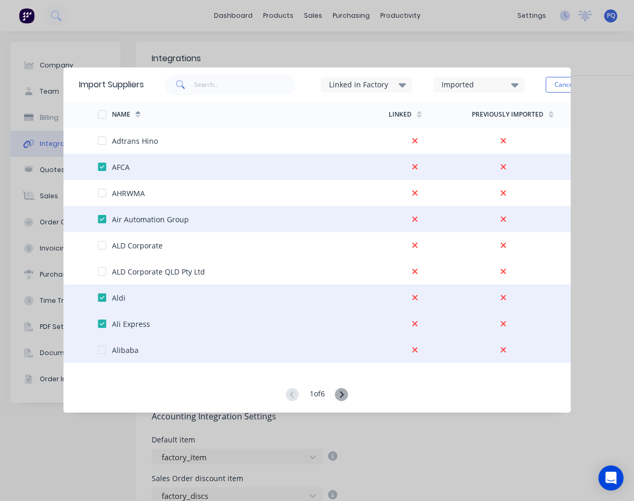
click at [102, 350] on div at bounding box center [102, 350] width 21 height 21
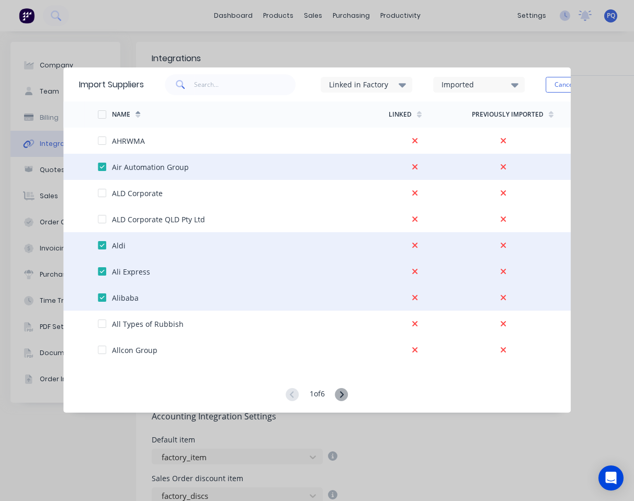
scroll to position [262, 0]
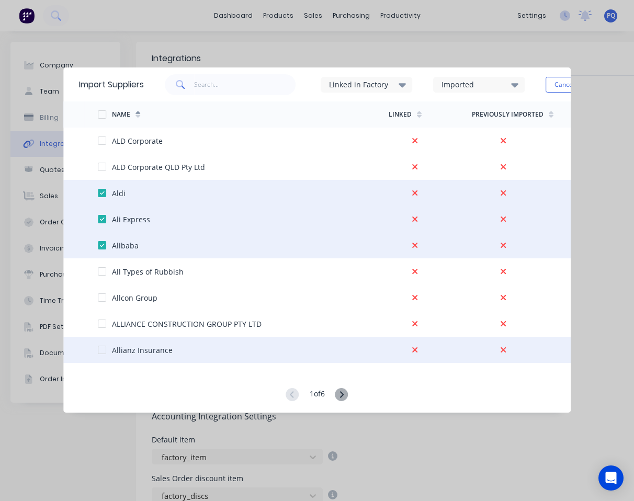
drag, startPoint x: 103, startPoint y: 349, endPoint x: 111, endPoint y: 348, distance: 9.0
click at [103, 349] on div at bounding box center [102, 350] width 21 height 21
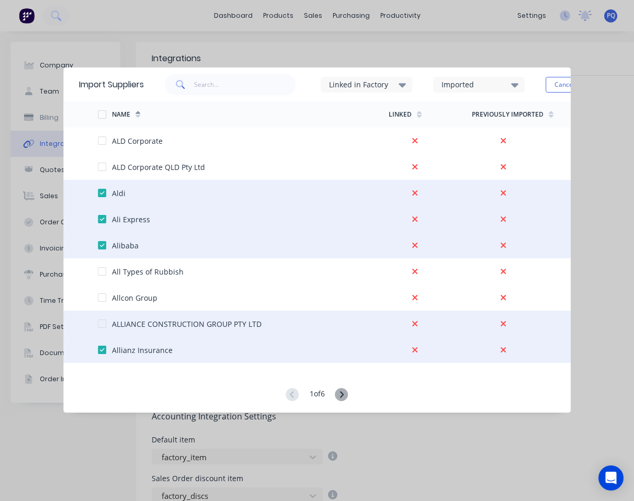
scroll to position [314, 0]
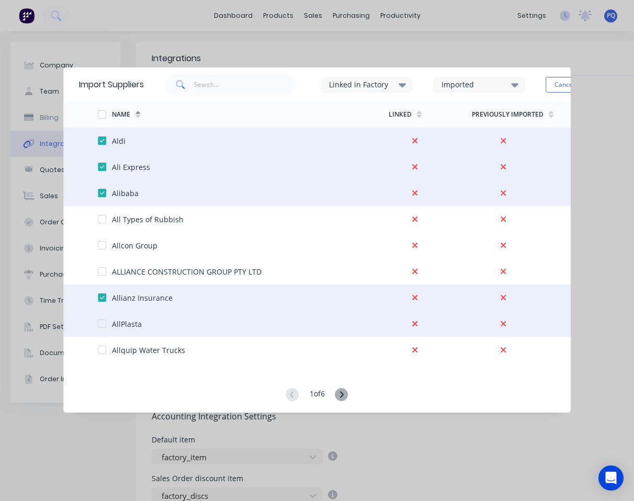
click at [96, 327] on div at bounding box center [91, 324] width 14 height 26
click at [103, 324] on div at bounding box center [102, 324] width 21 height 21
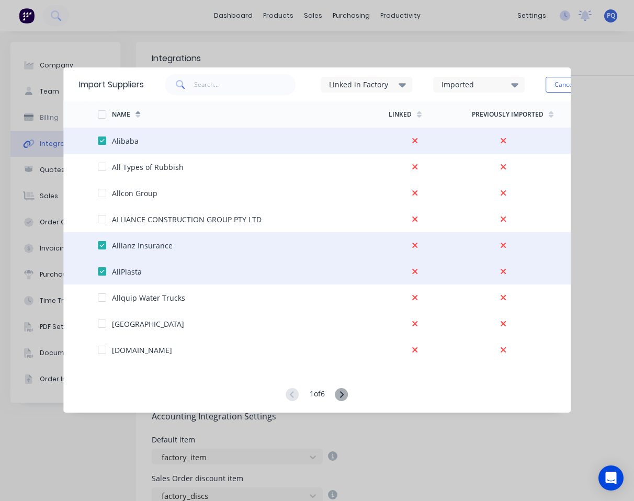
scroll to position [419, 0]
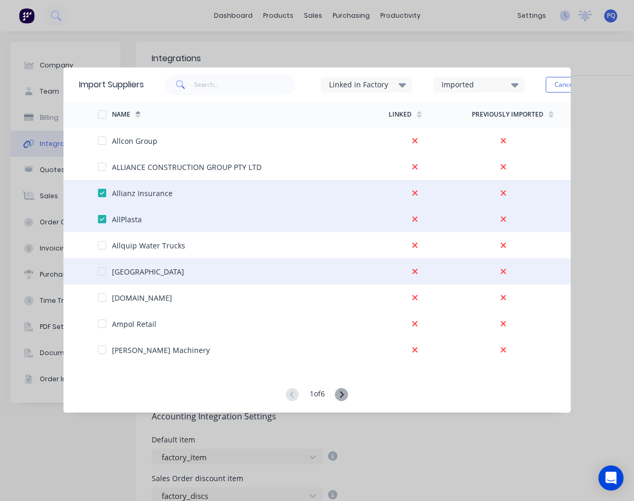
click at [100, 273] on div at bounding box center [102, 271] width 21 height 21
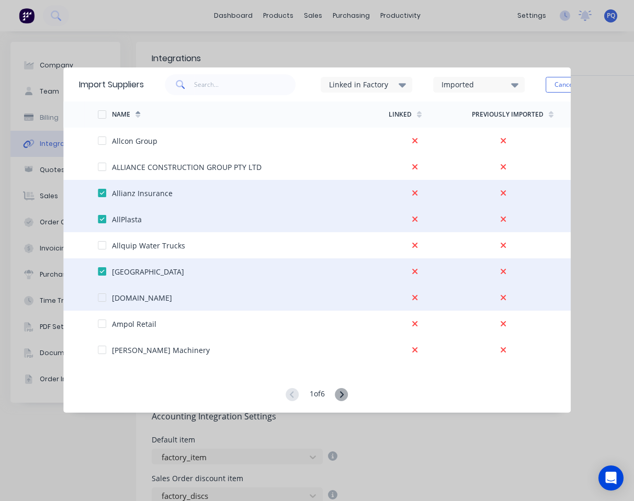
click at [105, 298] on div at bounding box center [102, 297] width 21 height 21
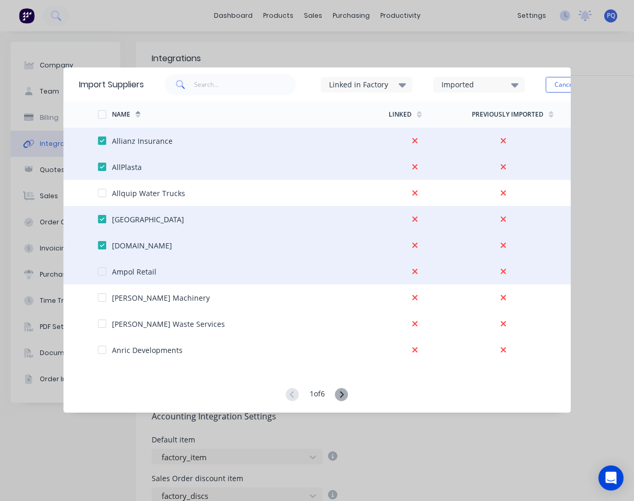
scroll to position [523, 0]
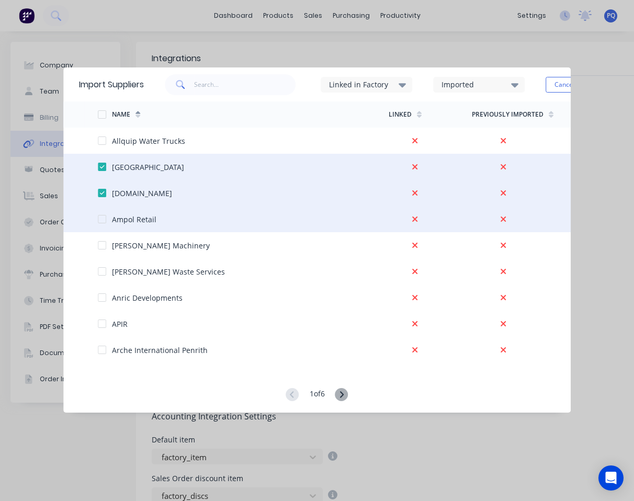
click at [100, 220] on div at bounding box center [102, 219] width 21 height 21
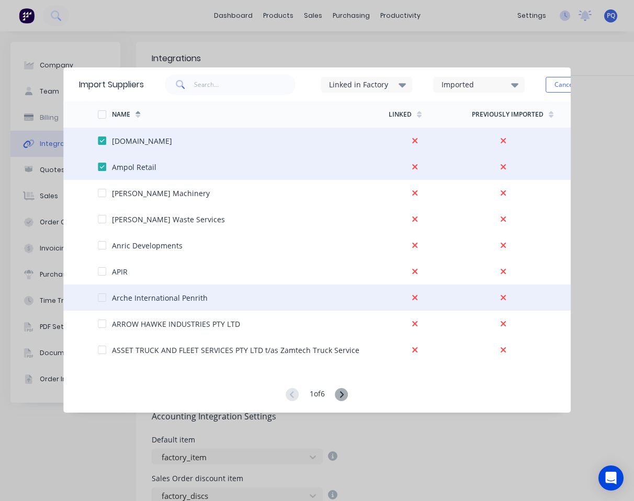
scroll to position [680, 0]
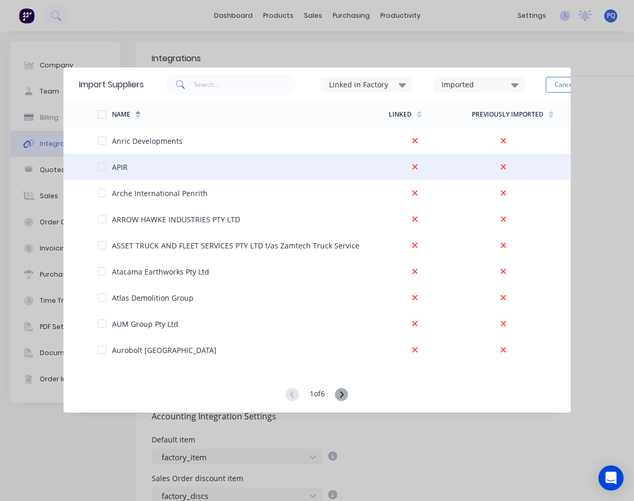
click at [104, 167] on div at bounding box center [102, 167] width 21 height 21
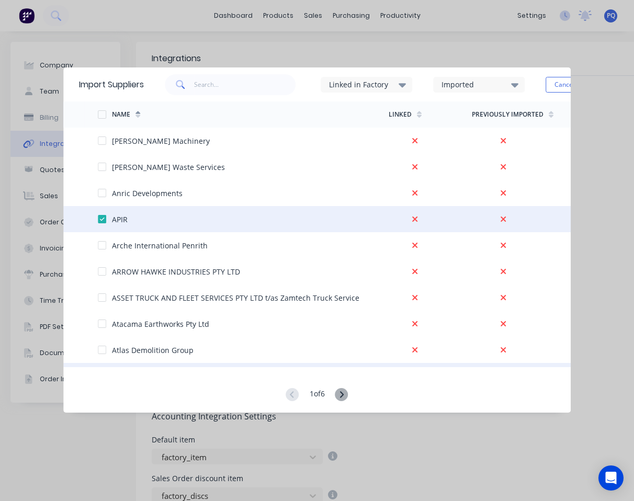
scroll to position [576, 0]
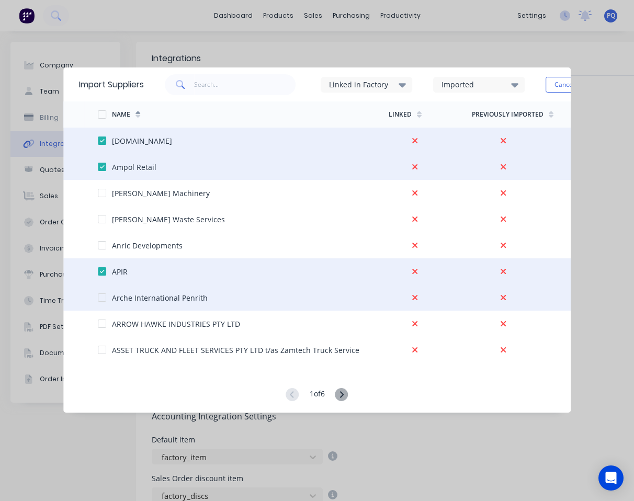
click at [100, 298] on div at bounding box center [102, 297] width 21 height 21
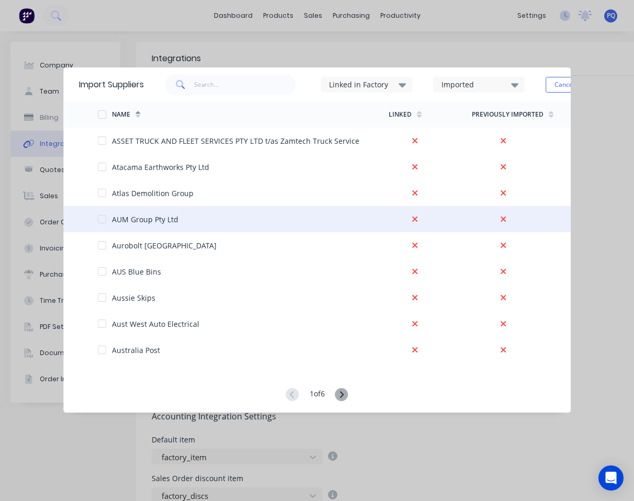
scroll to position [680, 0]
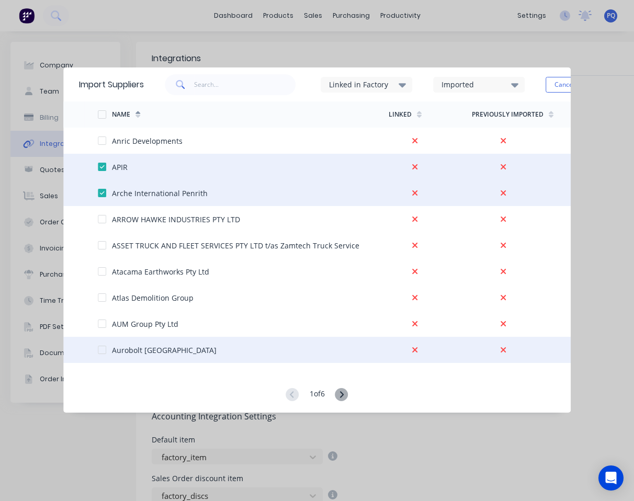
click at [99, 349] on div at bounding box center [102, 350] width 21 height 21
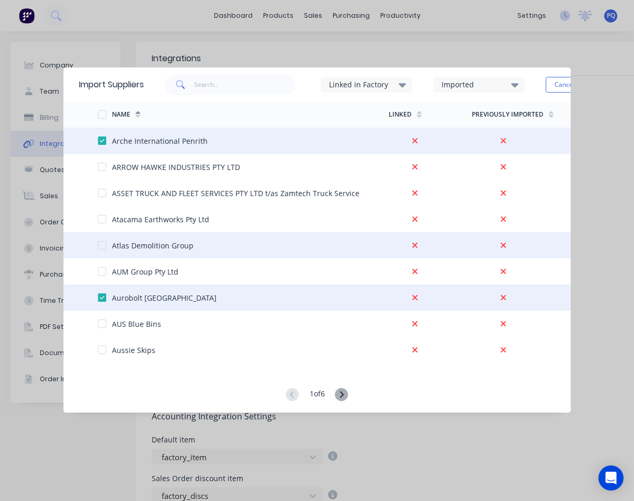
scroll to position [785, 0]
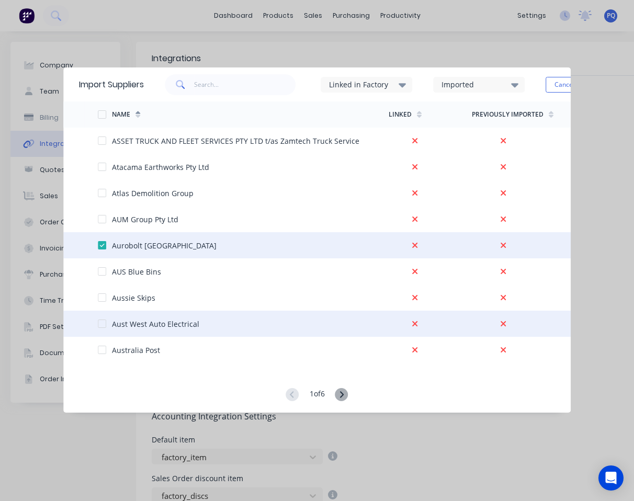
click at [100, 322] on div at bounding box center [102, 324] width 21 height 21
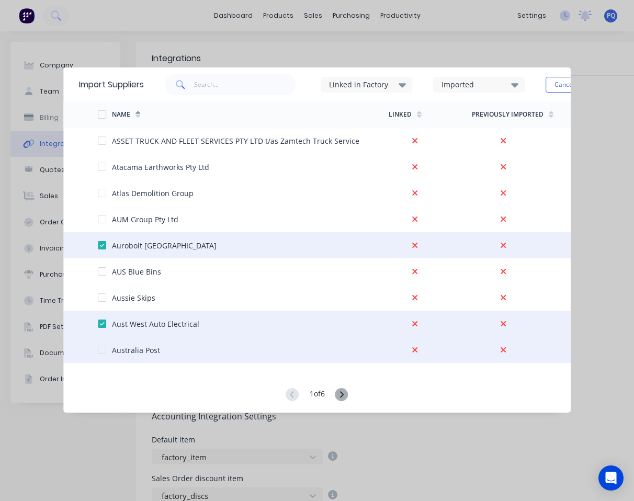
scroll to position [837, 0]
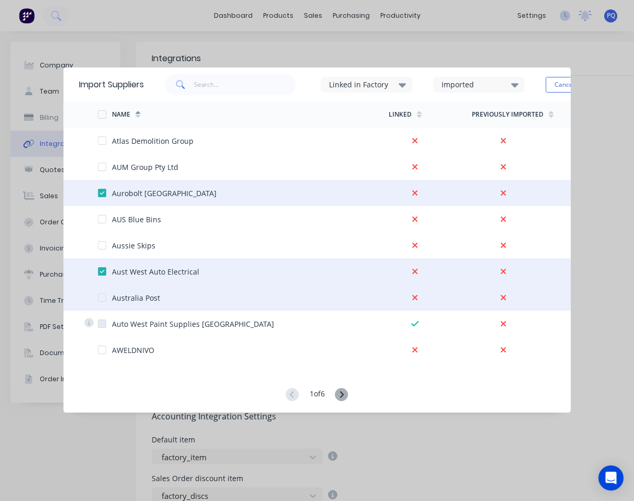
click at [106, 300] on div at bounding box center [102, 297] width 21 height 21
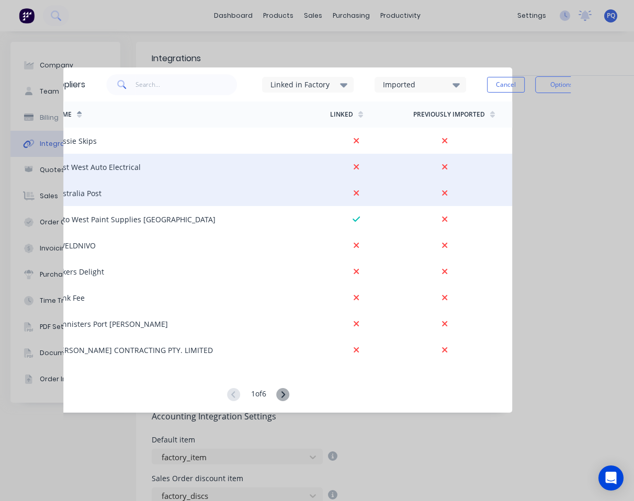
scroll to position [0, 78]
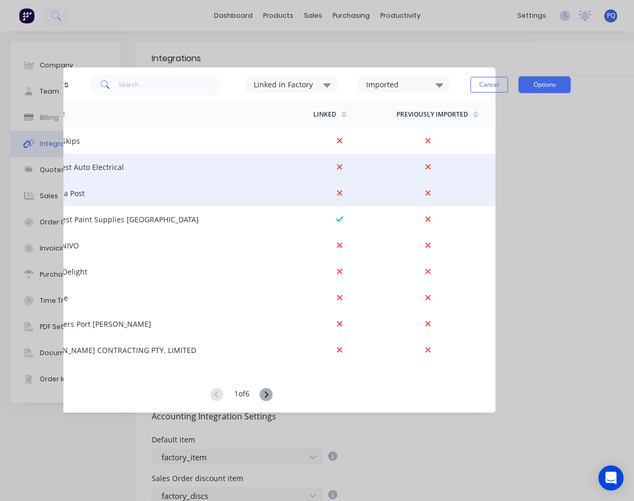
click at [501, 85] on button "Options" at bounding box center [545, 84] width 52 height 17
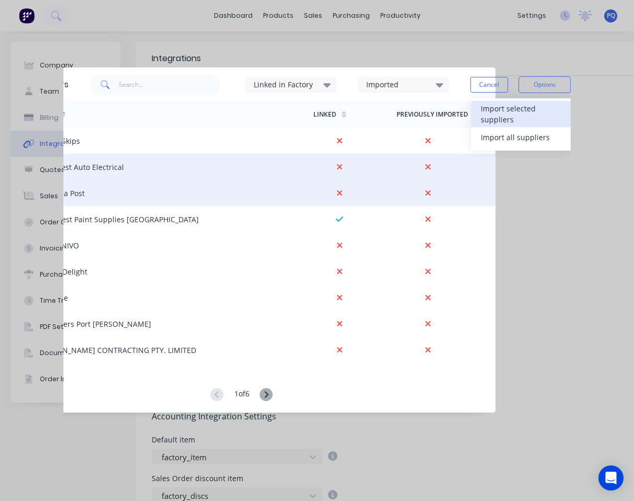
click at [501, 106] on div "Import selected suppliers" at bounding box center [521, 114] width 81 height 26
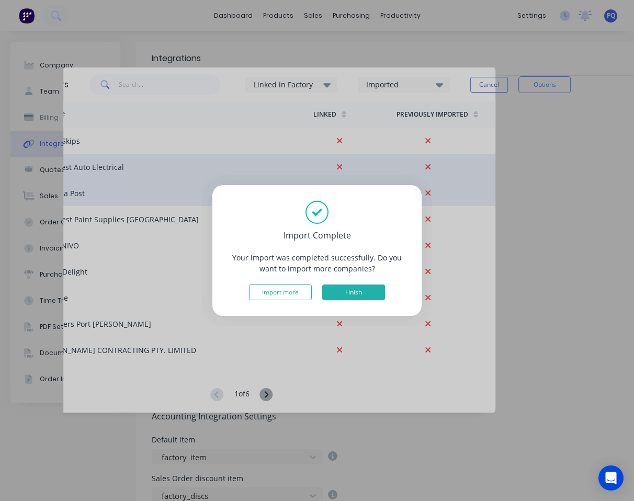
click at [368, 294] on button "Finish" at bounding box center [353, 293] width 63 height 16
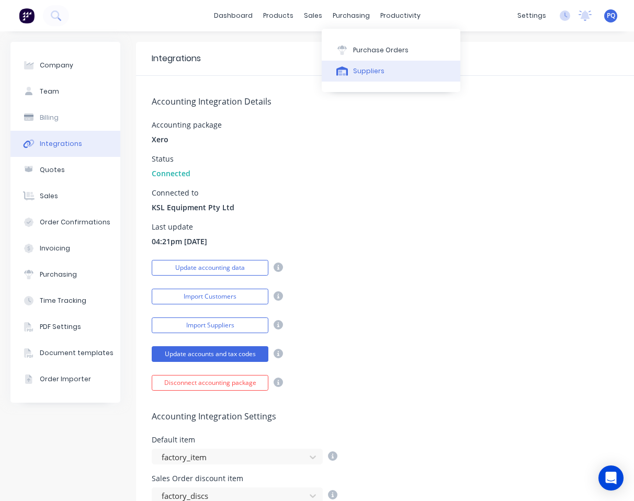
click at [339, 76] on button "Suppliers" at bounding box center [391, 71] width 139 height 21
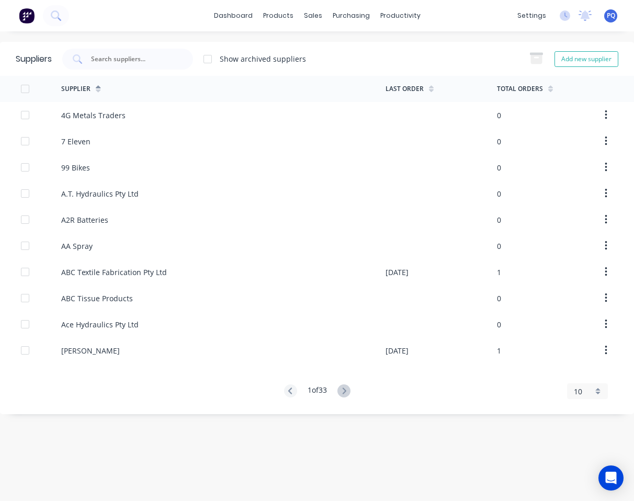
click at [501, 392] on span "10" at bounding box center [578, 391] width 8 height 11
click at [501, 369] on div "35" at bounding box center [588, 374] width 40 height 18
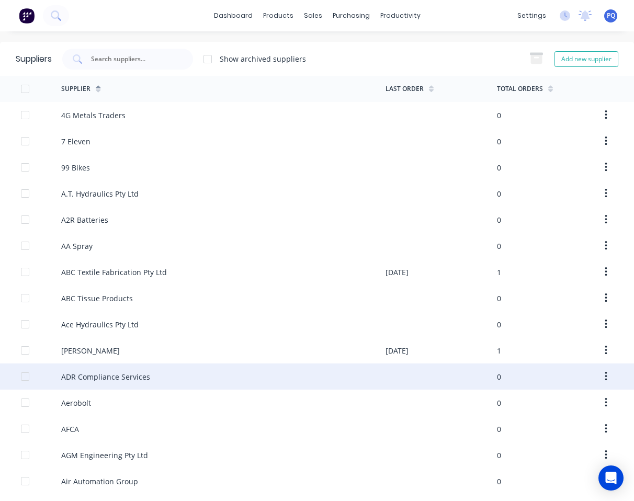
scroll to position [52, 0]
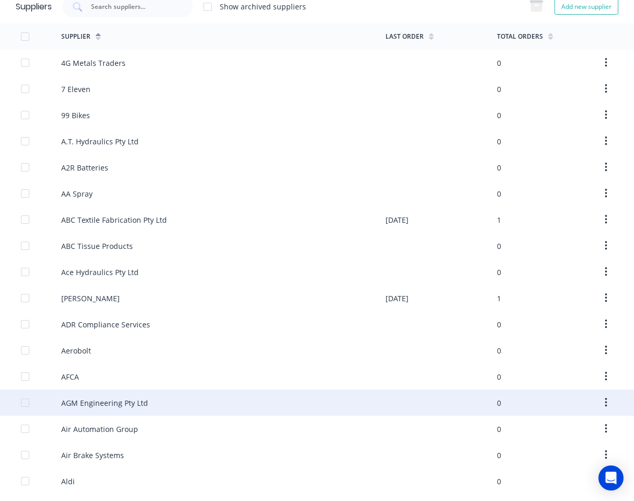
click at [100, 399] on div "AGM Engineering Pty Ltd" at bounding box center [104, 403] width 87 height 11
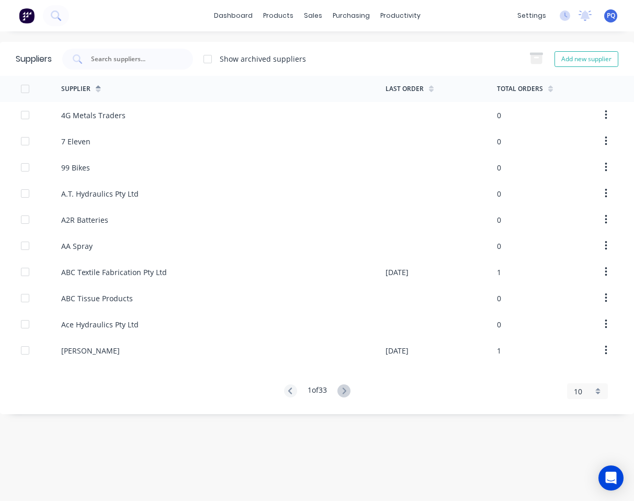
click at [501, 391] on span "10" at bounding box center [578, 391] width 8 height 11
click at [501, 376] on div "35" at bounding box center [588, 374] width 40 height 18
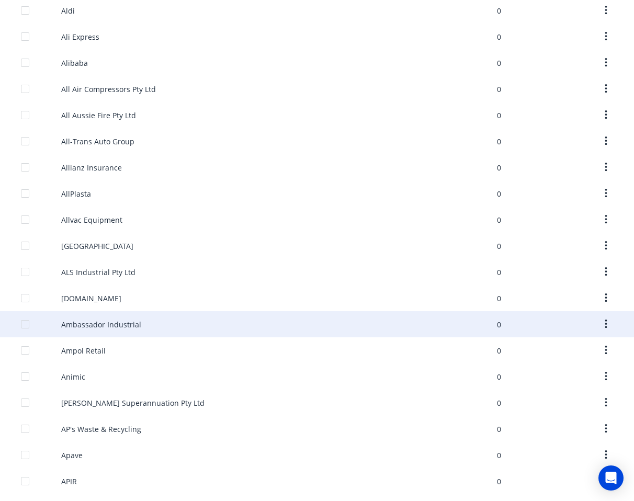
scroll to position [576, 0]
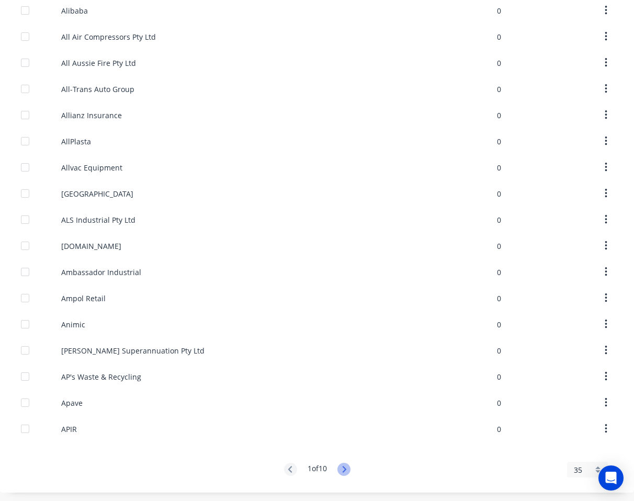
click at [340, 470] on icon at bounding box center [344, 469] width 13 height 13
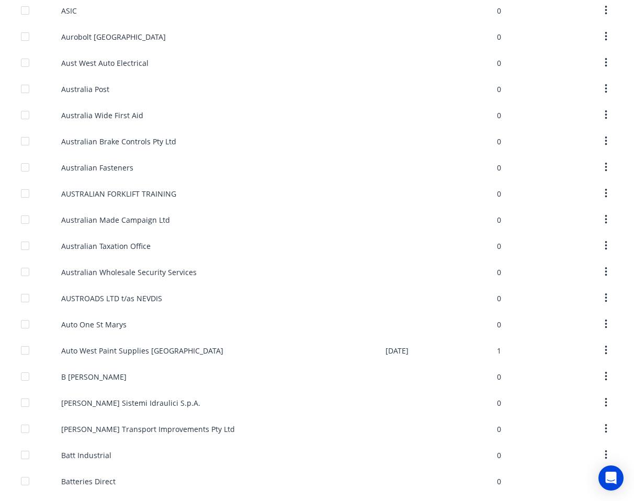
scroll to position [0, 0]
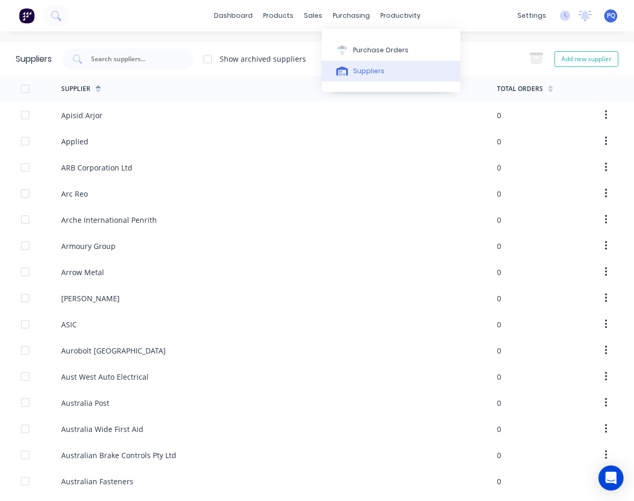
click at [343, 77] on button "Suppliers" at bounding box center [391, 71] width 139 height 21
